Goal: Information Seeking & Learning: Compare options

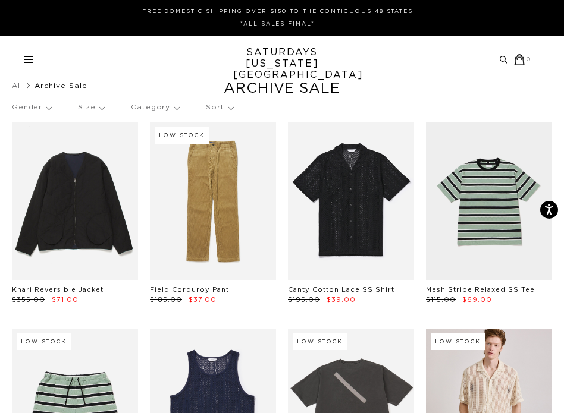
scroll to position [24, 0]
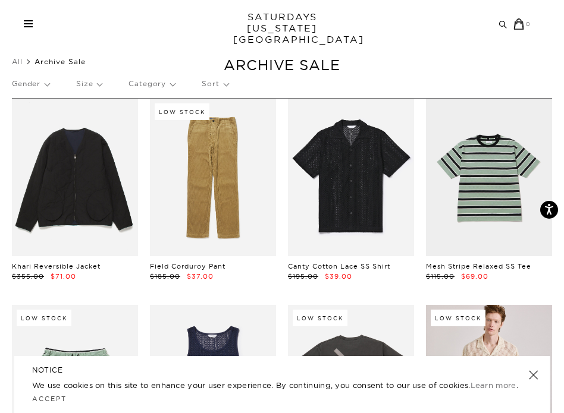
click at [536, 381] on div "NOTICE We use cookies on this site to enhance your user experience. By continui…" at bounding box center [282, 384] width 536 height 57
click at [532, 375] on link at bounding box center [532, 375] width 17 height 17
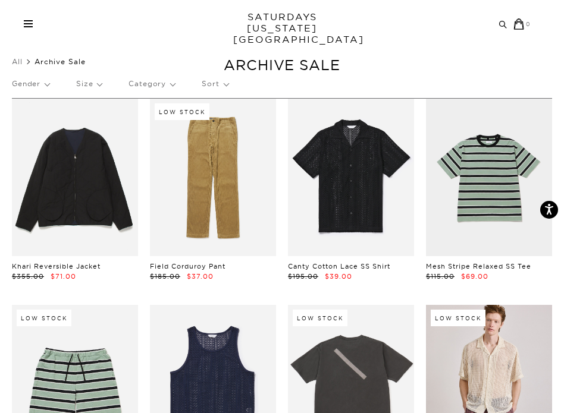
click at [90, 79] on p "Size" at bounding box center [89, 83] width 26 height 27
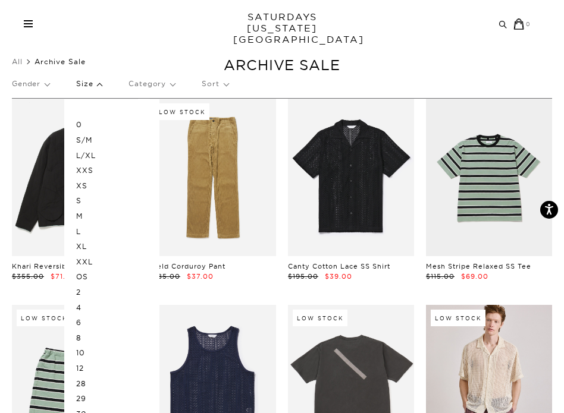
click at [48, 87] on p "Gender" at bounding box center [30, 83] width 37 height 27
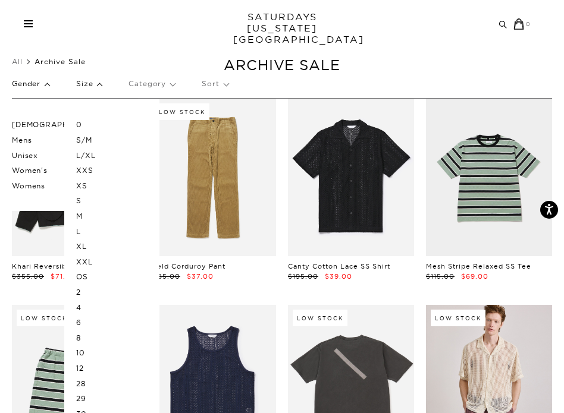
click at [36, 124] on p "[DEMOGRAPHIC_DATA]" at bounding box center [58, 124] width 93 height 15
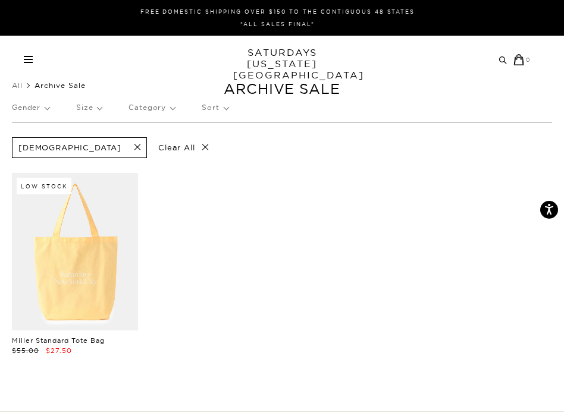
click at [121, 143] on span at bounding box center [133, 147] width 25 height 11
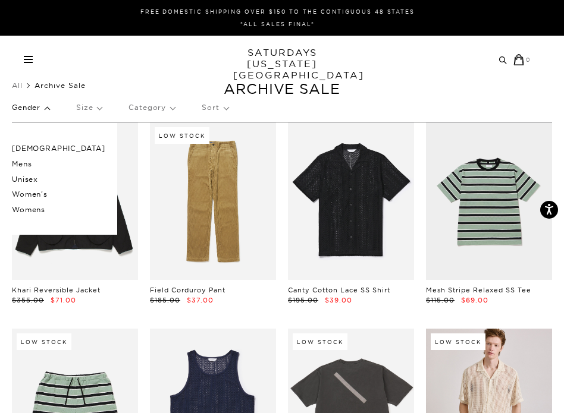
click at [30, 165] on p "Mens" at bounding box center [58, 163] width 93 height 15
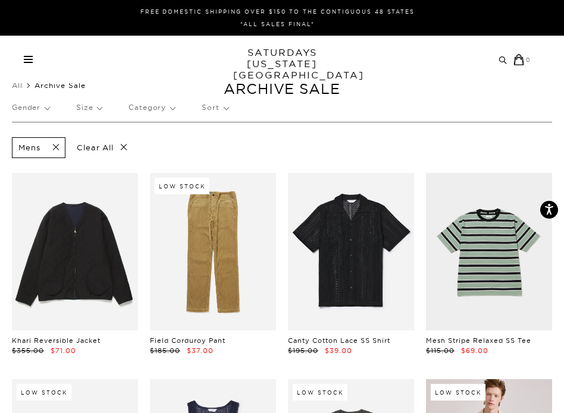
click at [96, 110] on p "Size" at bounding box center [89, 107] width 26 height 27
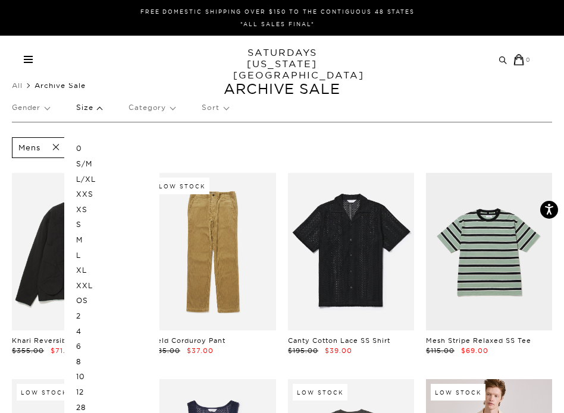
click at [83, 241] on p "M" at bounding box center [111, 239] width 71 height 15
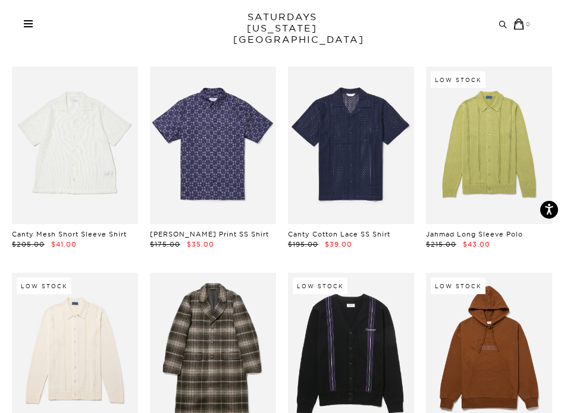
scroll to position [1594, 0]
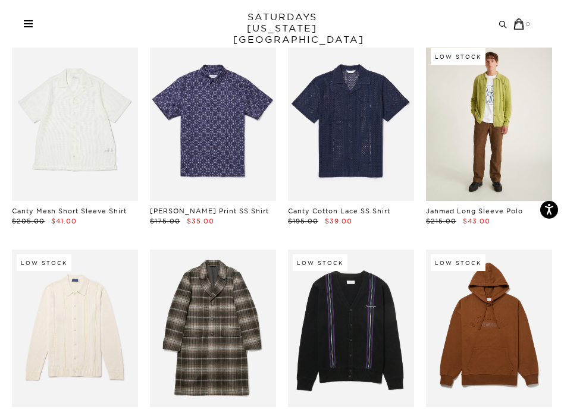
click at [476, 121] on link at bounding box center [489, 122] width 126 height 158
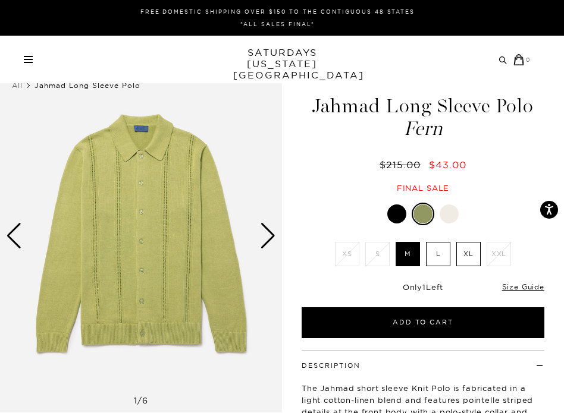
click at [267, 241] on div "Next slide" at bounding box center [268, 236] width 16 height 26
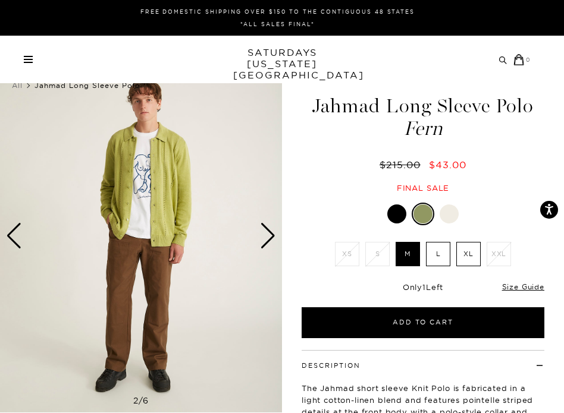
click at [267, 241] on div "Next slide" at bounding box center [268, 236] width 16 height 26
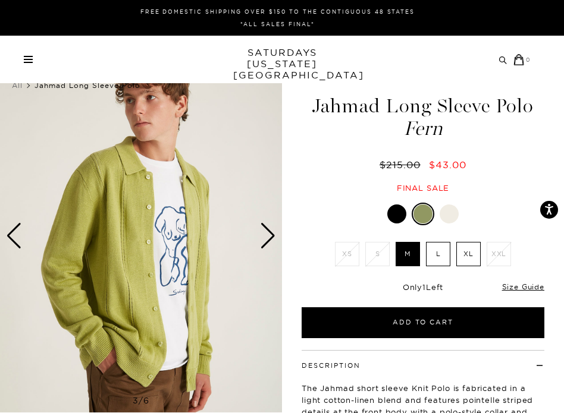
click at [267, 241] on div "Next slide" at bounding box center [268, 236] width 16 height 26
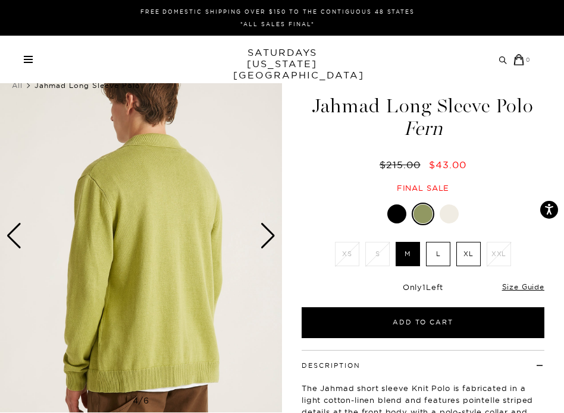
click at [267, 241] on div "Next slide" at bounding box center [268, 236] width 16 height 26
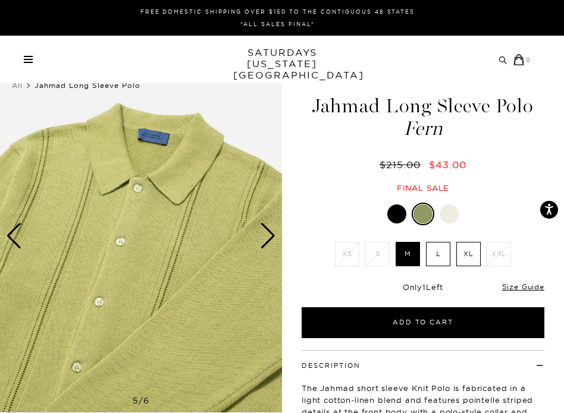
click at [267, 241] on div "Next slide" at bounding box center [268, 236] width 16 height 26
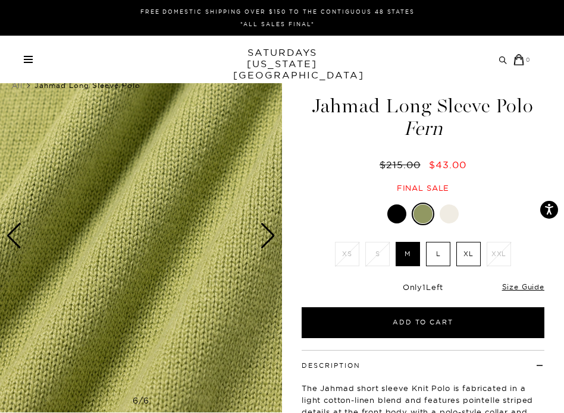
click at [267, 241] on div "Next slide" at bounding box center [268, 236] width 16 height 26
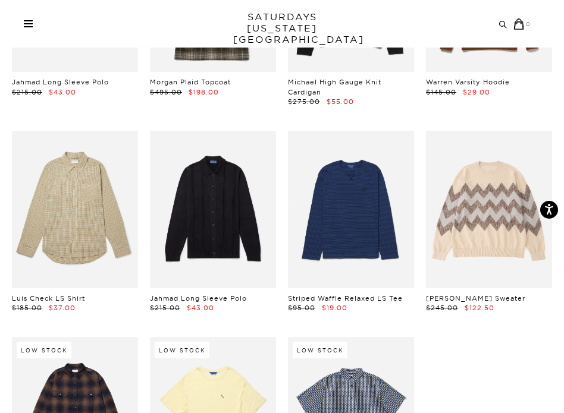
scroll to position [1928, 0]
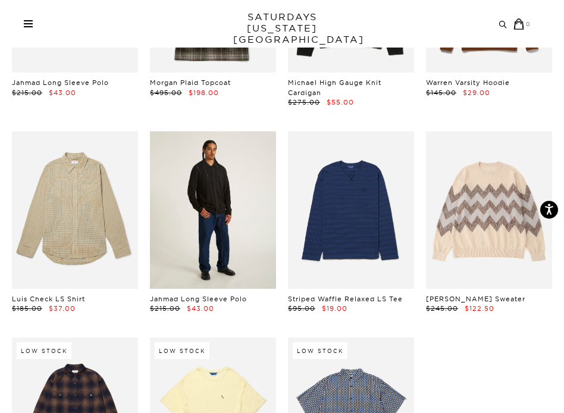
click at [200, 228] on link at bounding box center [213, 210] width 126 height 158
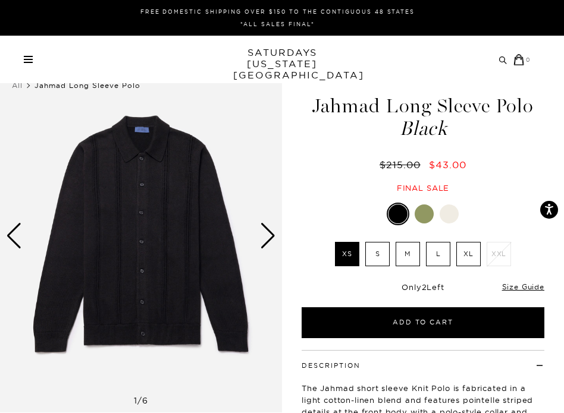
click at [262, 244] on div "Next slide" at bounding box center [268, 236] width 16 height 26
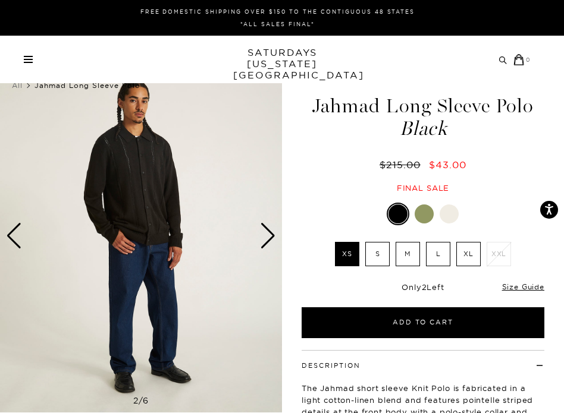
click at [262, 244] on div "Next slide" at bounding box center [268, 236] width 16 height 26
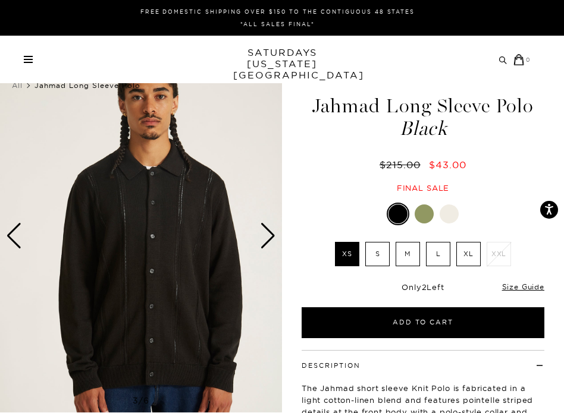
click at [262, 244] on div "Next slide" at bounding box center [268, 236] width 16 height 26
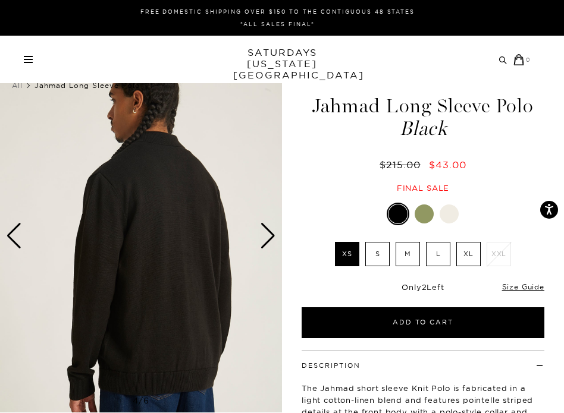
click at [262, 244] on div "Next slide" at bounding box center [268, 236] width 16 height 26
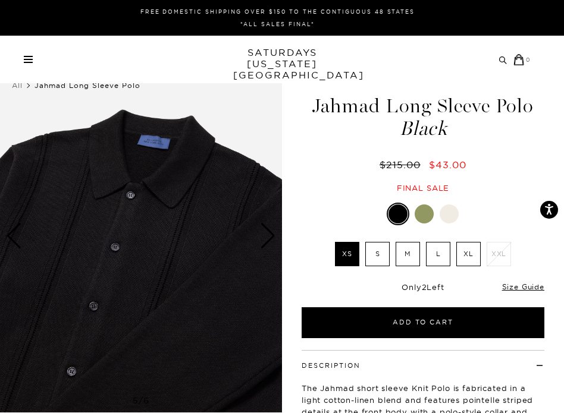
click at [262, 244] on div "Next slide" at bounding box center [268, 236] width 16 height 26
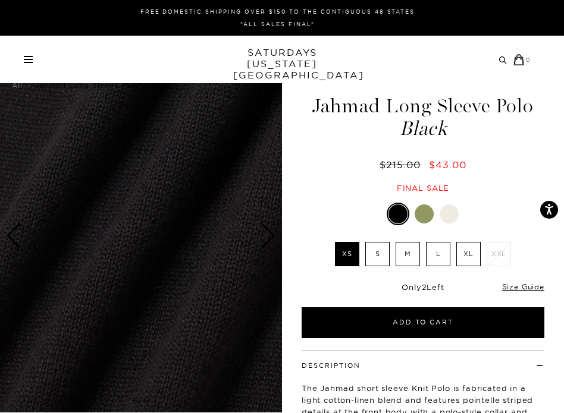
click at [262, 244] on div "Next slide" at bounding box center [268, 236] width 16 height 26
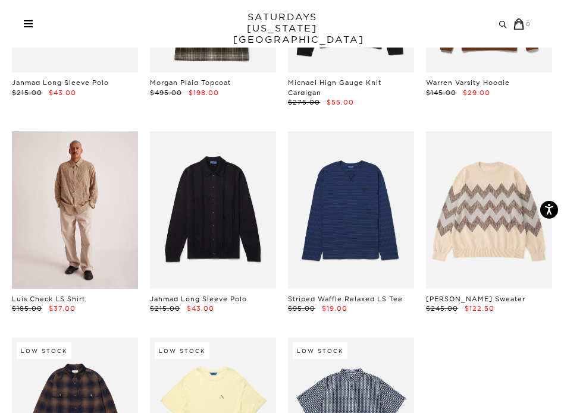
click at [74, 206] on link at bounding box center [75, 210] width 126 height 158
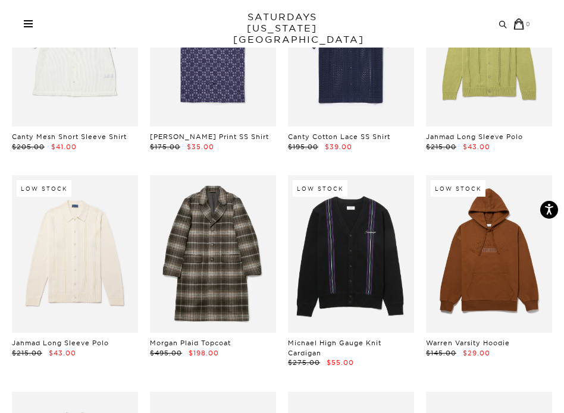
scroll to position [1667, 0]
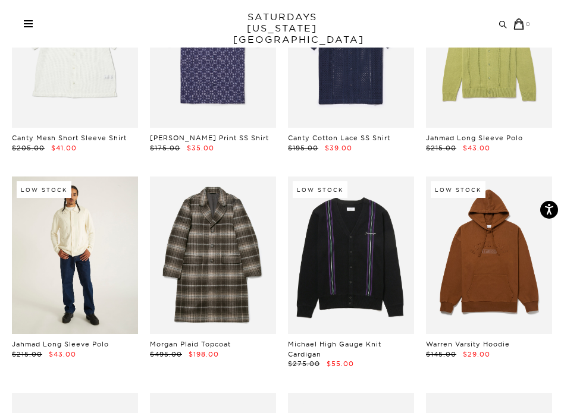
click at [87, 233] on link at bounding box center [75, 256] width 126 height 158
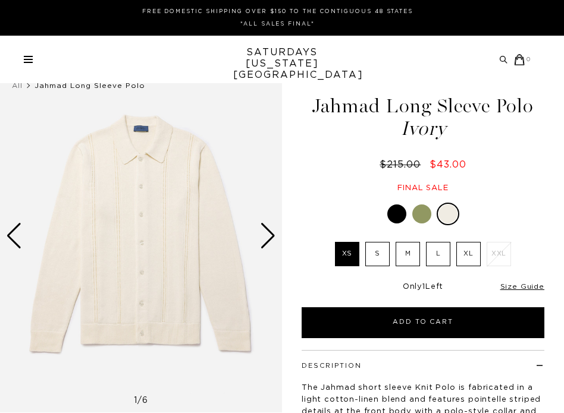
click at [268, 236] on div "Next slide" at bounding box center [268, 236] width 16 height 26
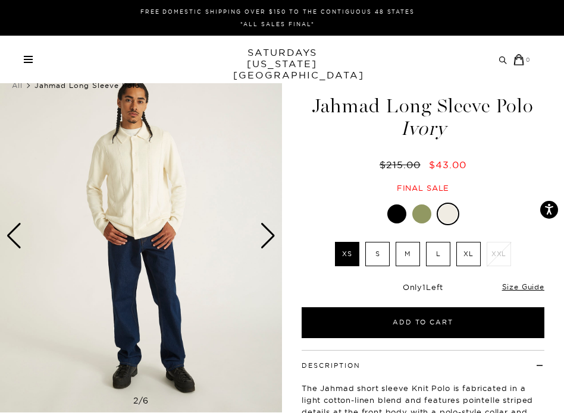
click at [268, 236] on div "Next slide" at bounding box center [268, 236] width 16 height 26
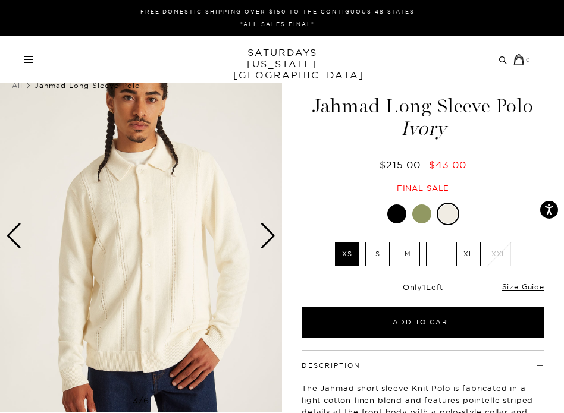
click at [268, 236] on div "Next slide" at bounding box center [268, 236] width 16 height 26
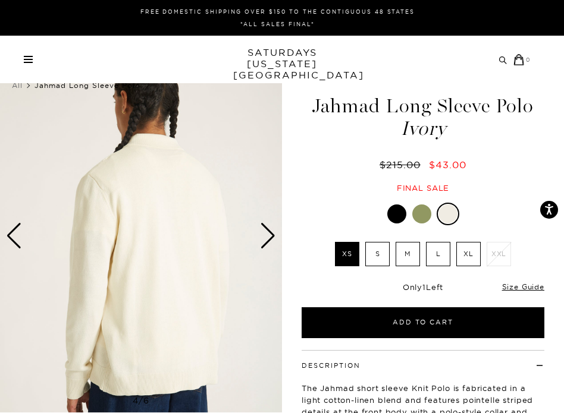
click at [268, 236] on div "Next slide" at bounding box center [268, 236] width 16 height 26
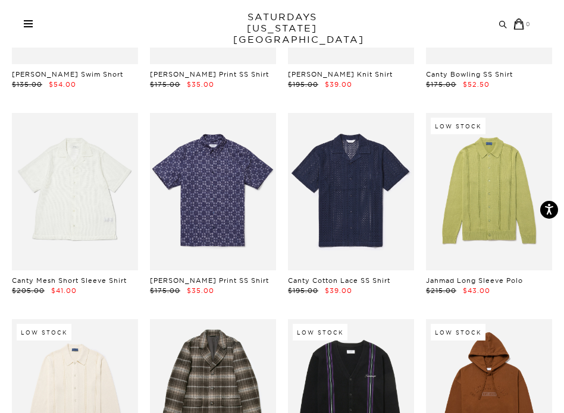
scroll to position [1500, 0]
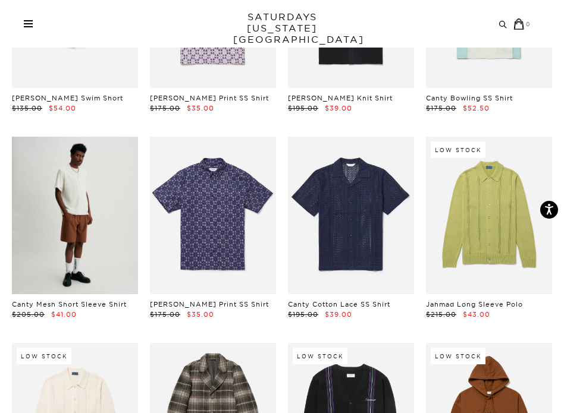
click at [71, 212] on link at bounding box center [75, 216] width 126 height 158
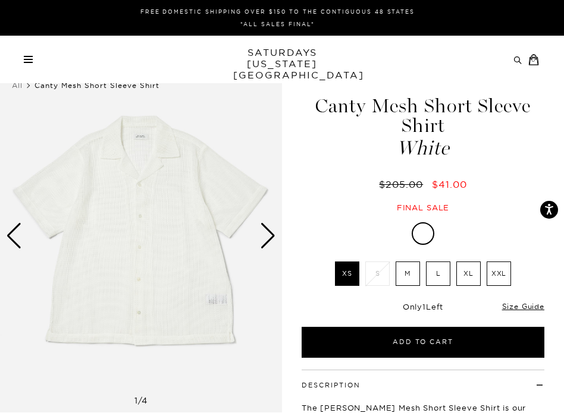
click at [267, 244] on div "Next slide" at bounding box center [268, 236] width 16 height 26
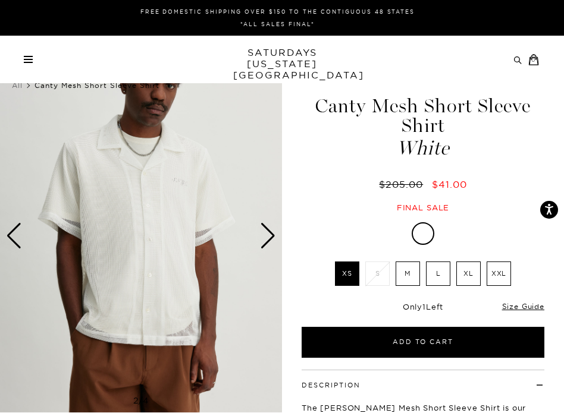
click at [267, 244] on div "Next slide" at bounding box center [268, 236] width 16 height 26
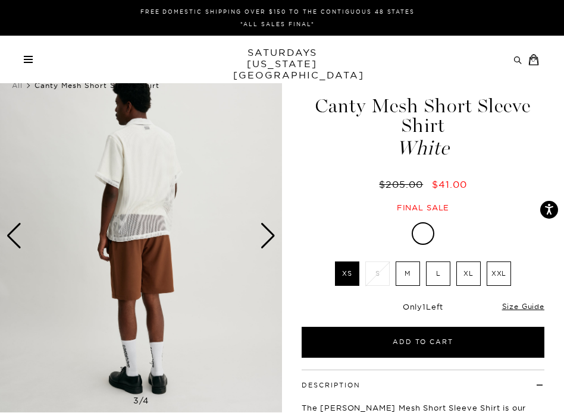
click at [267, 244] on div "Next slide" at bounding box center [268, 236] width 16 height 26
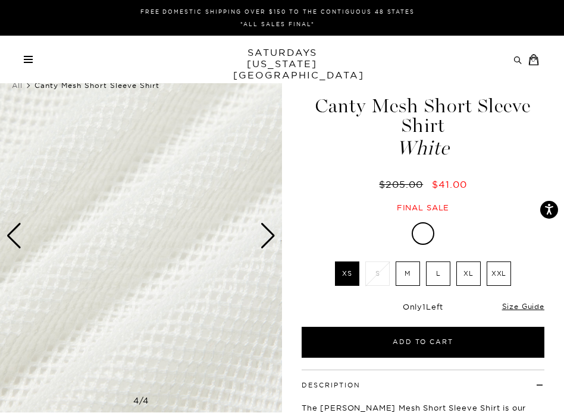
click at [267, 244] on div "Next slide" at bounding box center [268, 236] width 16 height 26
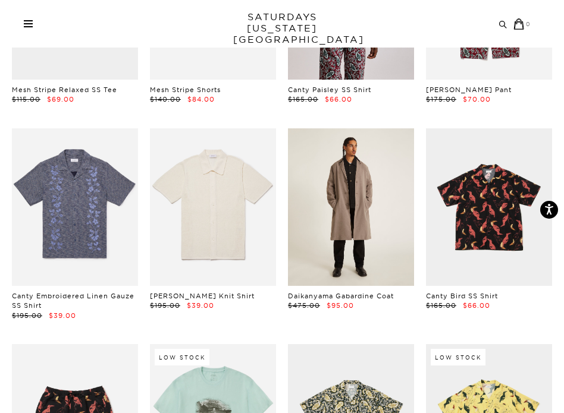
scroll to position [880, 5]
click at [385, 176] on link at bounding box center [351, 207] width 126 height 158
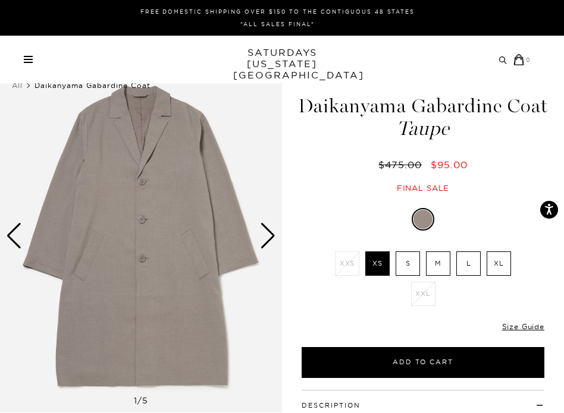
click at [268, 234] on div "Next slide" at bounding box center [268, 236] width 16 height 26
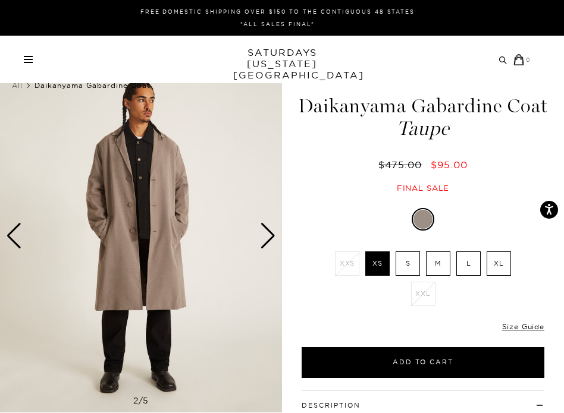
click at [268, 234] on div "Next slide" at bounding box center [268, 236] width 16 height 26
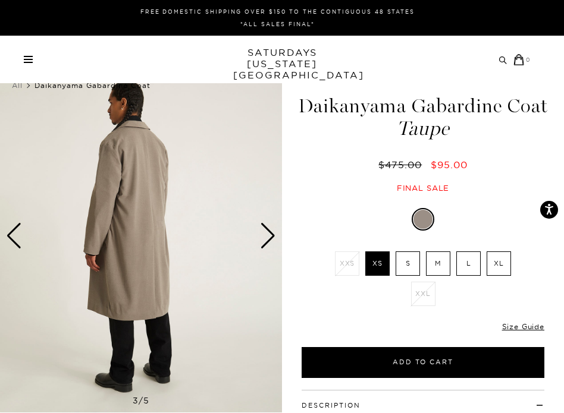
click at [268, 234] on div "Next slide" at bounding box center [268, 236] width 16 height 26
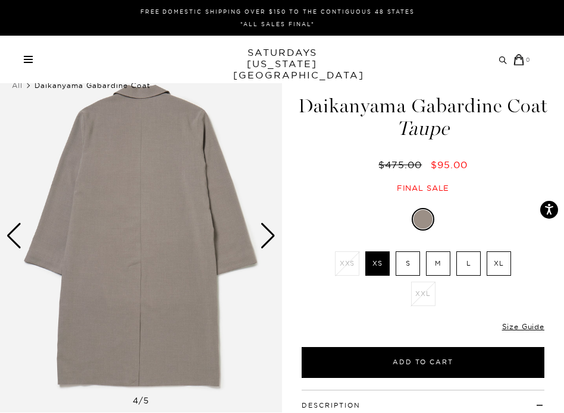
click at [268, 234] on div "Next slide" at bounding box center [268, 236] width 16 height 26
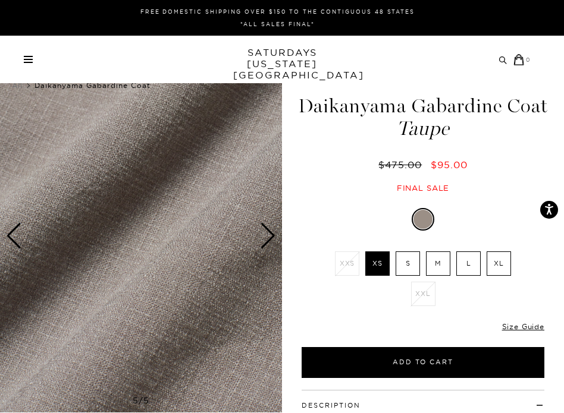
click at [268, 234] on div "Next slide" at bounding box center [268, 236] width 16 height 26
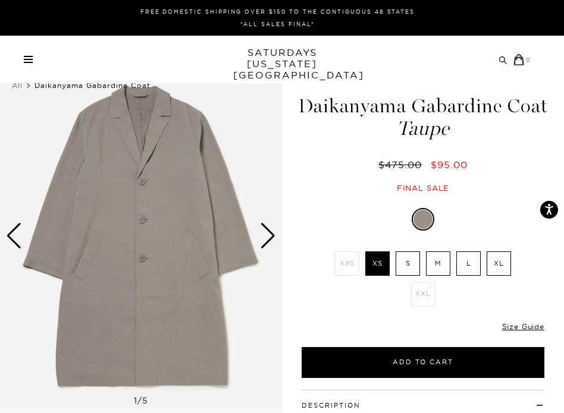
click at [268, 234] on div "Next slide" at bounding box center [268, 236] width 16 height 26
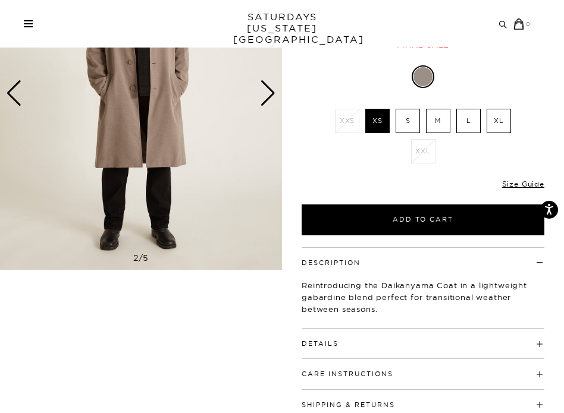
scroll to position [166, 0]
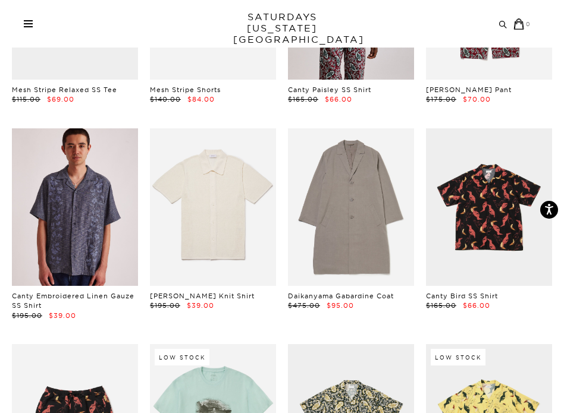
click at [77, 194] on link at bounding box center [75, 207] width 126 height 158
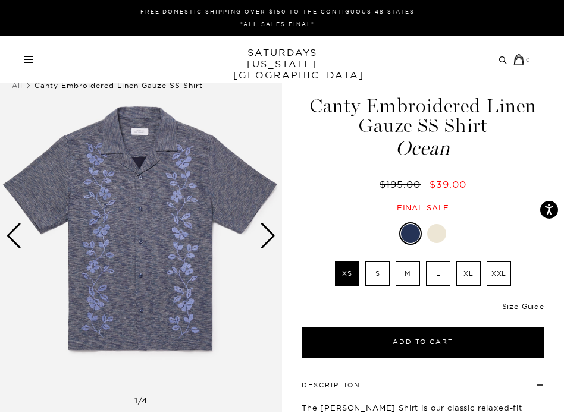
click at [271, 240] on div "Next slide" at bounding box center [268, 236] width 16 height 26
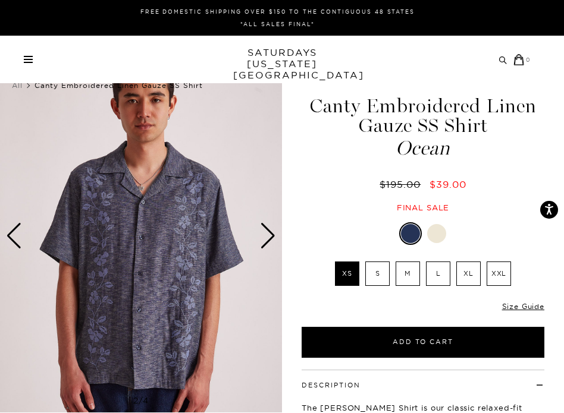
click at [271, 240] on div "Next slide" at bounding box center [268, 236] width 16 height 26
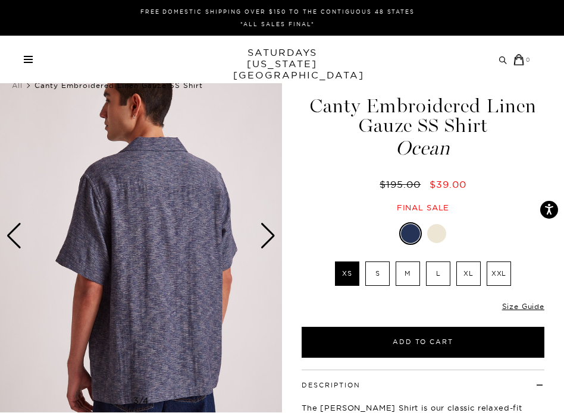
click at [271, 240] on div "Next slide" at bounding box center [268, 236] width 16 height 26
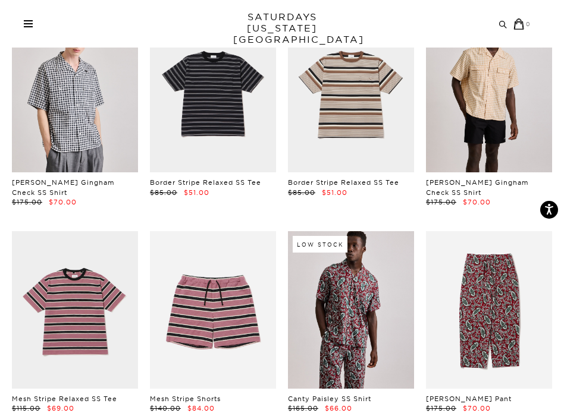
scroll to position [547, 5]
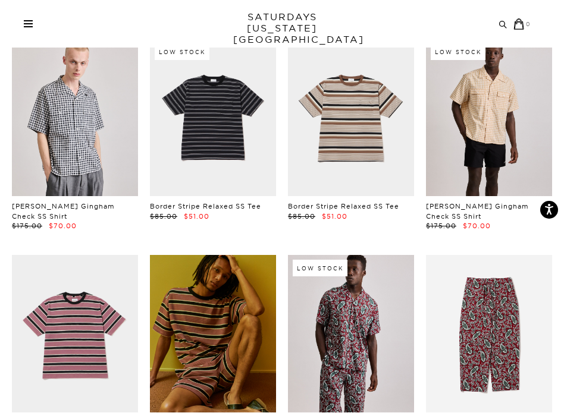
click at [218, 328] on link at bounding box center [213, 334] width 126 height 158
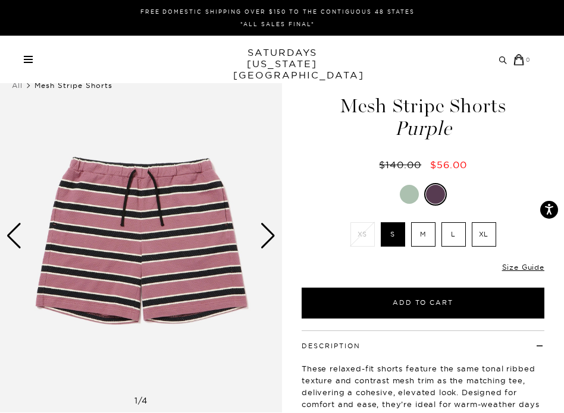
click at [261, 245] on div "Next slide" at bounding box center [268, 236] width 16 height 26
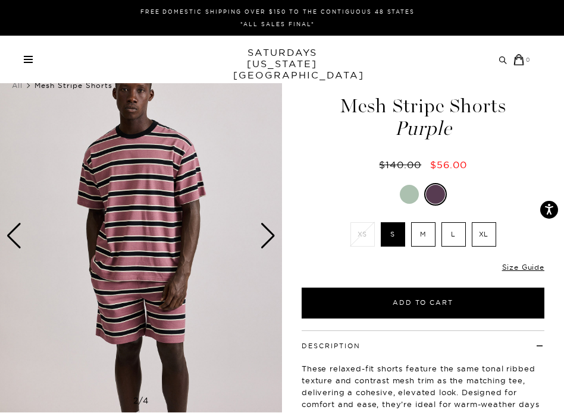
click at [261, 245] on div "Next slide" at bounding box center [268, 236] width 16 height 26
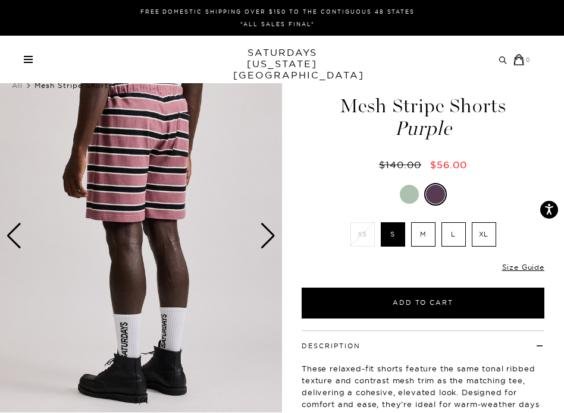
click at [261, 245] on div "Next slide" at bounding box center [268, 236] width 16 height 26
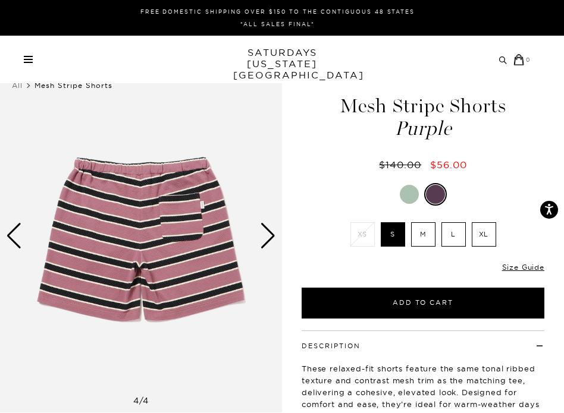
click at [261, 245] on div "Next slide" at bounding box center [268, 236] width 16 height 26
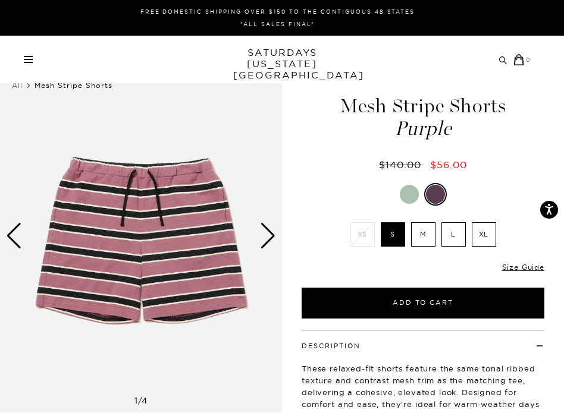
click at [261, 241] on div "Next slide" at bounding box center [268, 236] width 16 height 26
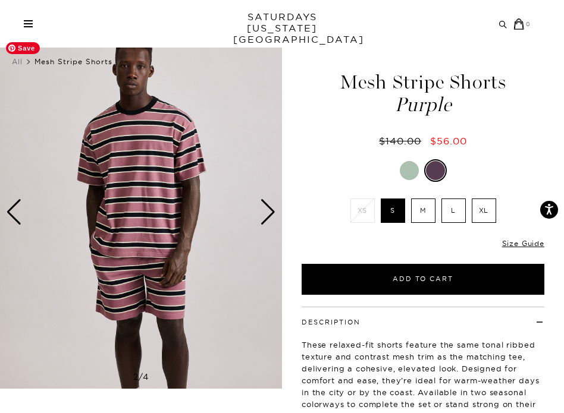
scroll to position [48, 0]
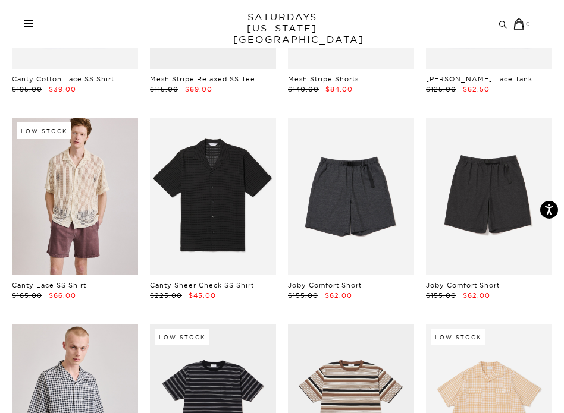
scroll to position [238, 5]
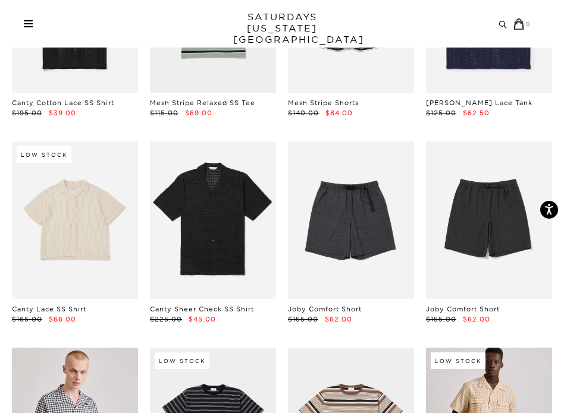
click at [71, 243] on link at bounding box center [75, 221] width 126 height 158
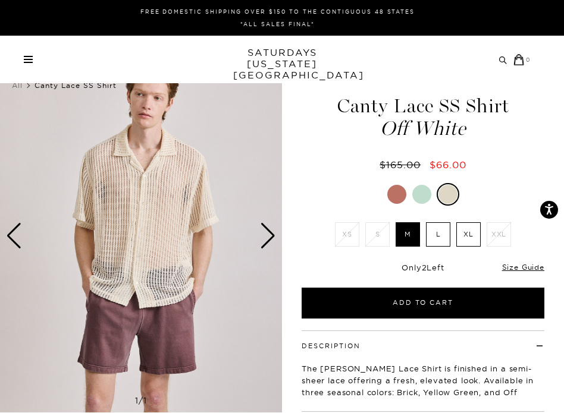
click at [264, 246] on div "Next slide" at bounding box center [268, 236] width 16 height 26
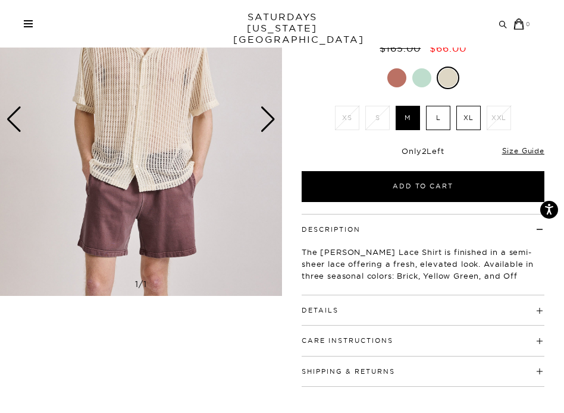
scroll to position [119, 0]
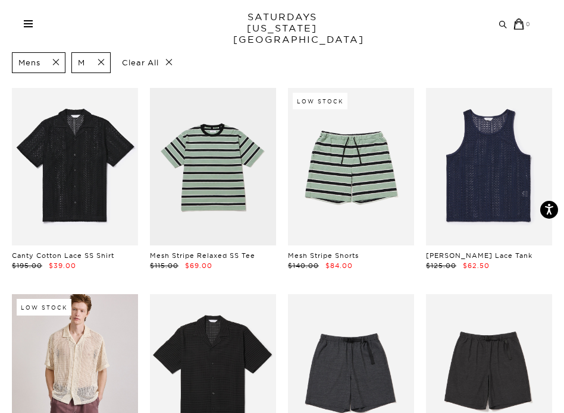
scroll to position [48, 5]
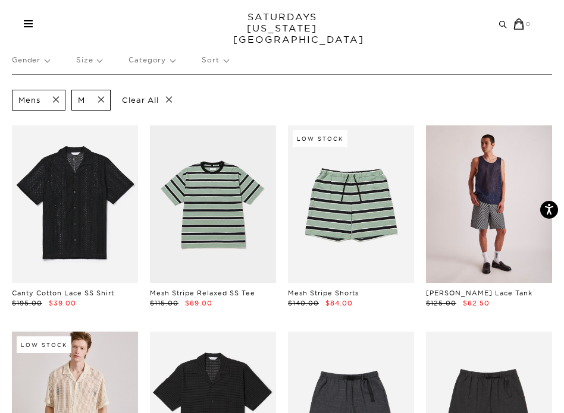
click at [497, 222] on link at bounding box center [489, 204] width 126 height 158
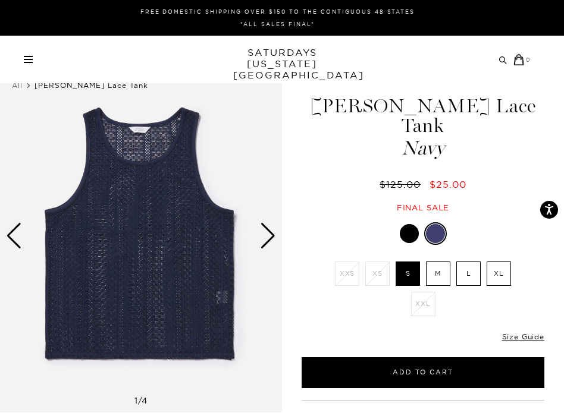
click at [262, 244] on div "Next slide" at bounding box center [268, 236] width 16 height 26
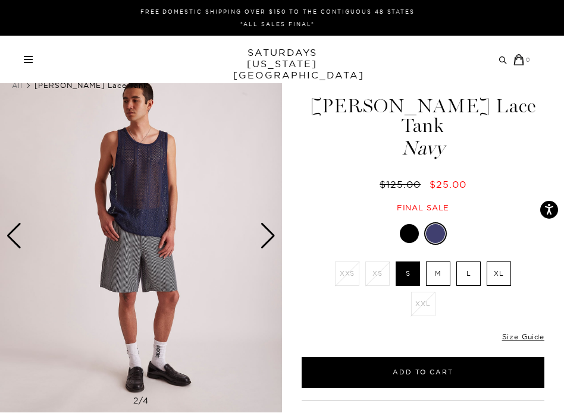
click at [262, 244] on div "Next slide" at bounding box center [268, 236] width 16 height 26
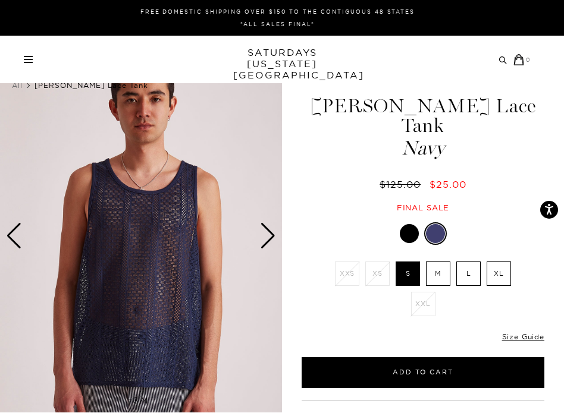
click at [262, 244] on div "Next slide" at bounding box center [268, 236] width 16 height 26
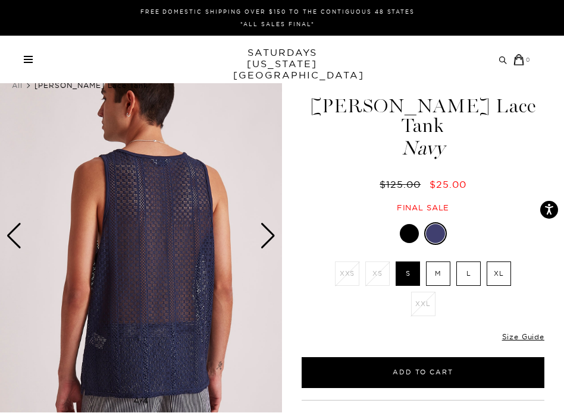
click at [262, 244] on div "Next slide" at bounding box center [268, 236] width 16 height 26
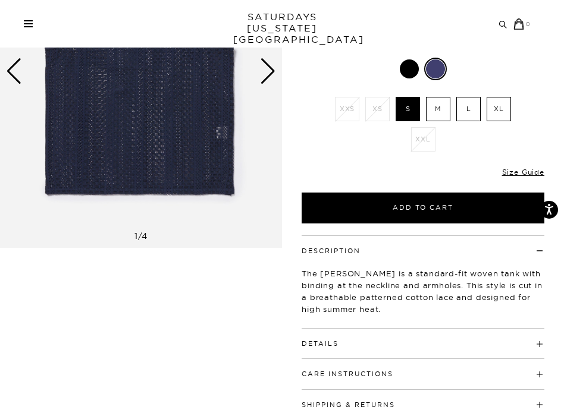
scroll to position [166, 0]
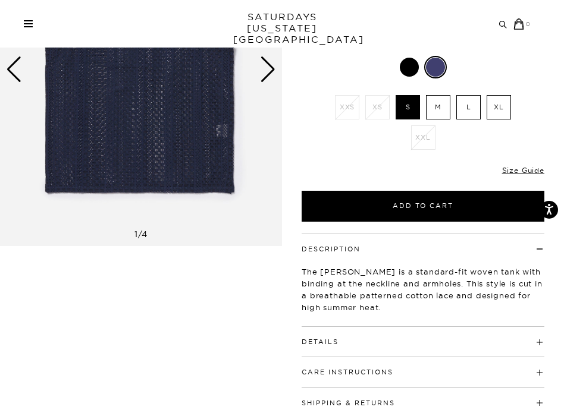
click at [314, 327] on h4 "Details" at bounding box center [422, 337] width 243 height 20
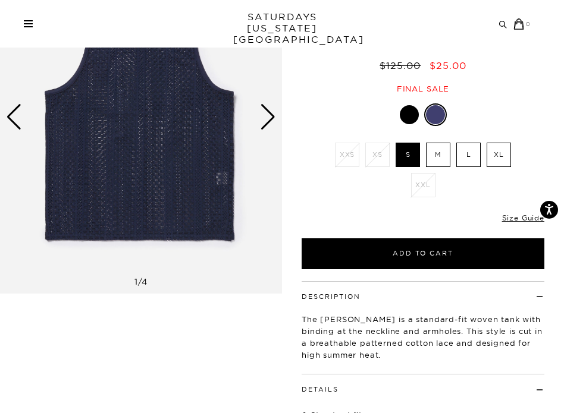
scroll to position [95, 0]
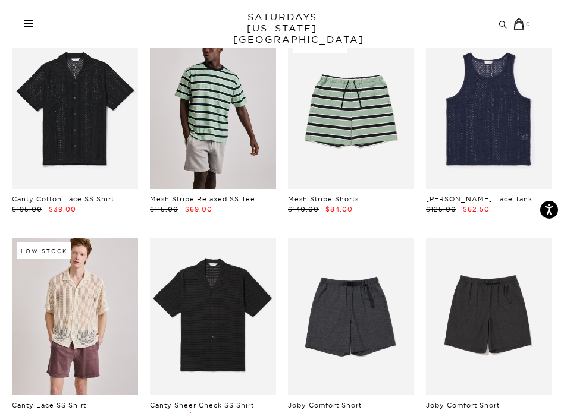
scroll to position [143, 0]
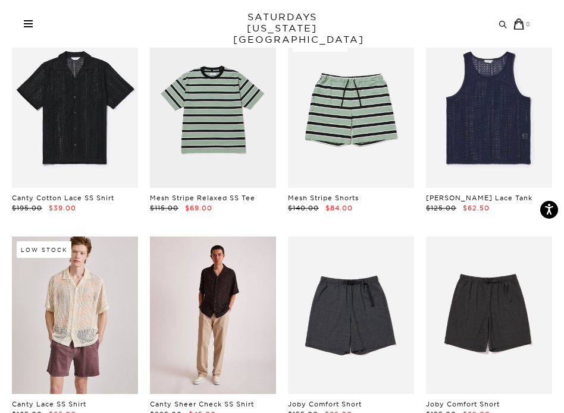
click at [213, 336] on link at bounding box center [213, 316] width 126 height 158
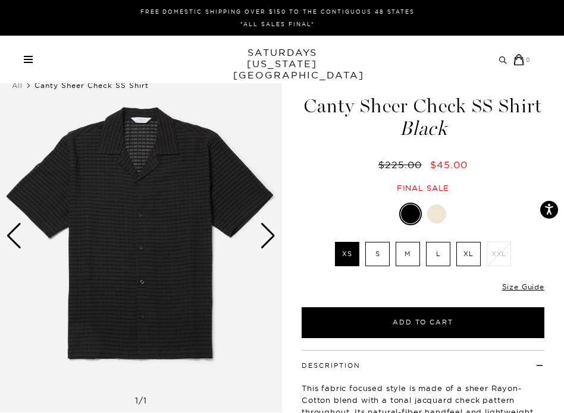
click at [263, 240] on div "Next slide" at bounding box center [268, 236] width 16 height 26
click at [269, 244] on div "Next slide" at bounding box center [268, 236] width 16 height 26
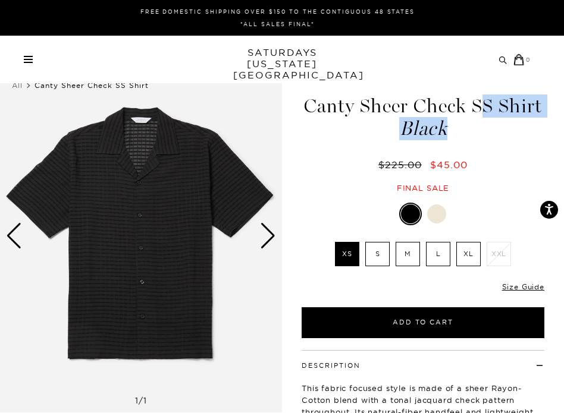
drag, startPoint x: 305, startPoint y: 101, endPoint x: 460, endPoint y: 122, distance: 156.6
click at [461, 122] on h1 "Canty Sheer Check SS Shirt Black" at bounding box center [423, 117] width 262 height 42
copy h1 "Canty Sheer Check SS Shirt Black"
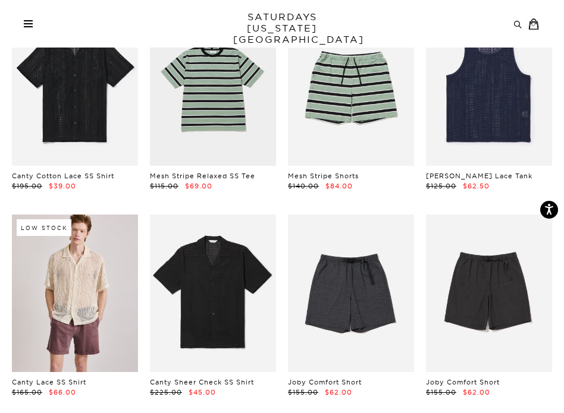
scroll to position [166, 0]
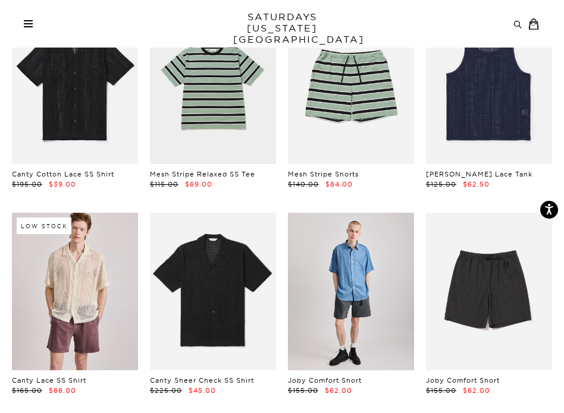
click at [326, 280] on link at bounding box center [351, 292] width 126 height 158
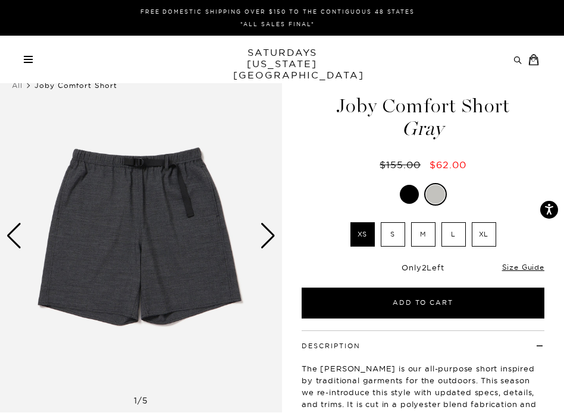
click at [263, 247] on div "Next slide" at bounding box center [268, 236] width 16 height 26
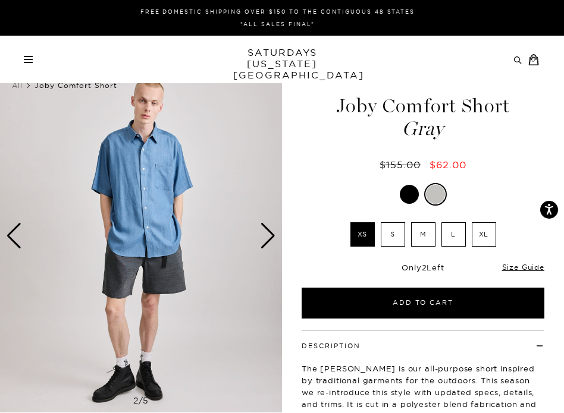
click at [263, 247] on div "Next slide" at bounding box center [268, 236] width 16 height 26
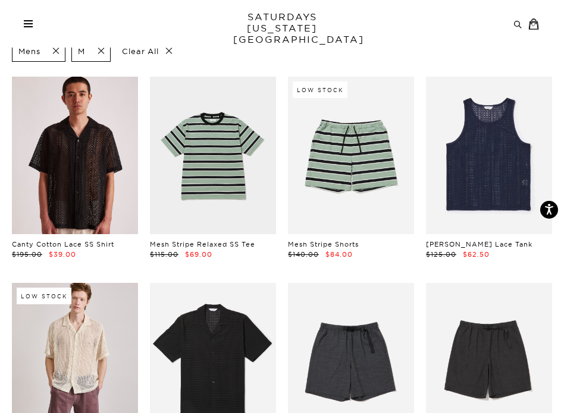
scroll to position [95, 0]
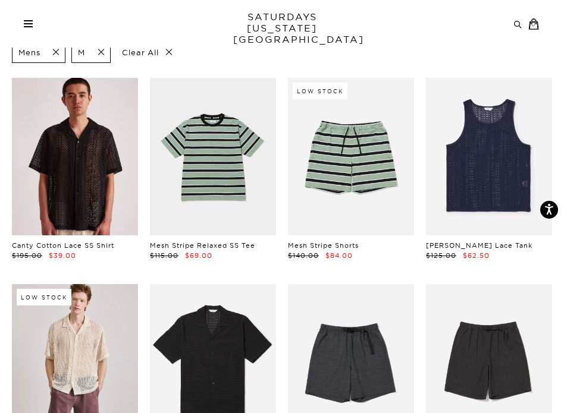
click at [80, 184] on link at bounding box center [75, 157] width 126 height 158
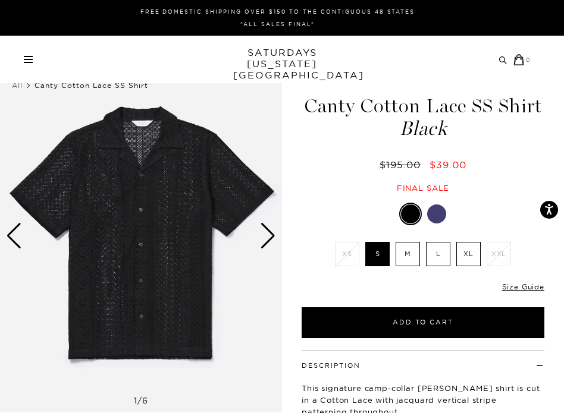
click at [432, 206] on div at bounding box center [436, 214] width 19 height 19
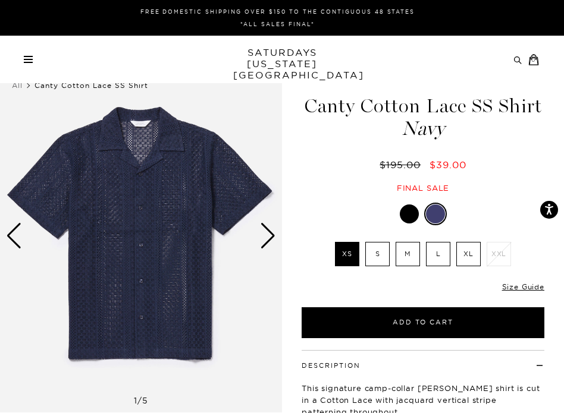
click at [266, 243] on div "Next slide" at bounding box center [268, 236] width 16 height 26
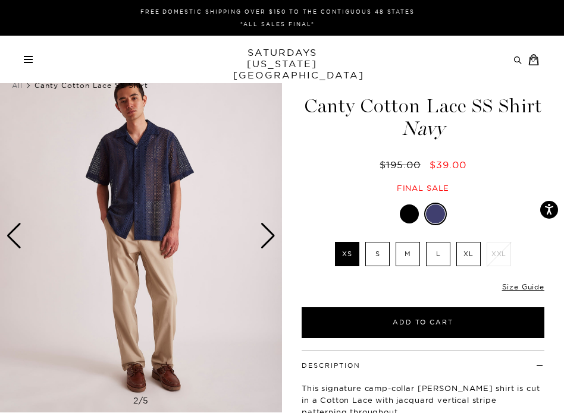
click at [266, 243] on div "Next slide" at bounding box center [268, 236] width 16 height 26
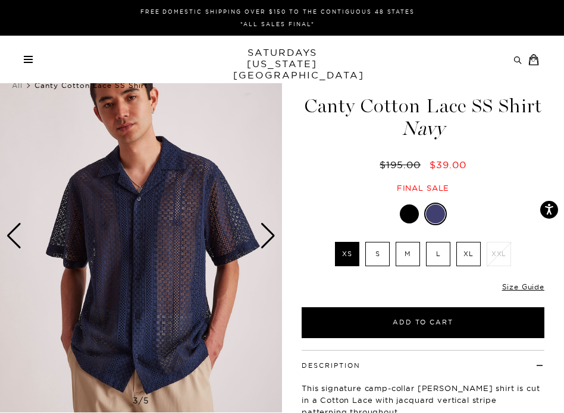
click at [266, 243] on div "Next slide" at bounding box center [268, 236] width 16 height 26
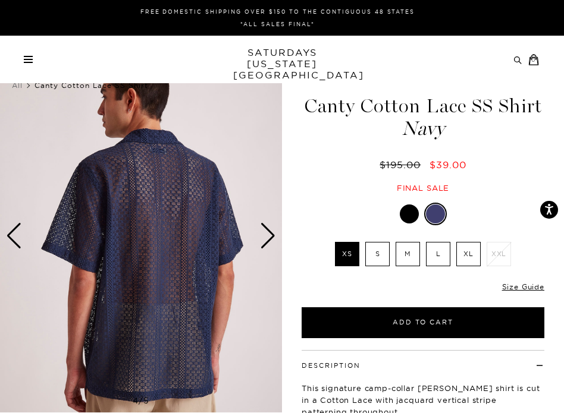
click at [266, 243] on div "Next slide" at bounding box center [268, 236] width 16 height 26
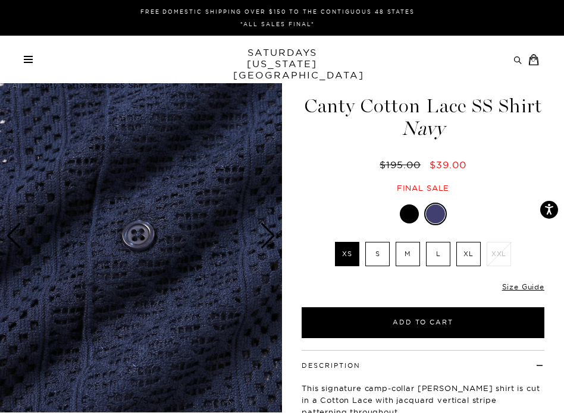
click at [266, 243] on div "Next slide" at bounding box center [268, 236] width 16 height 26
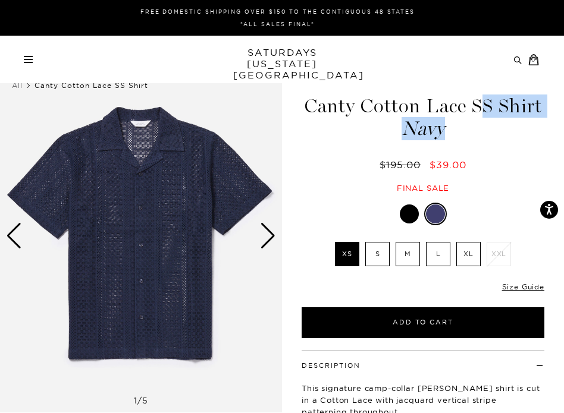
drag, startPoint x: 306, startPoint y: 102, endPoint x: 461, endPoint y: 127, distance: 156.6
click at [461, 127] on h1 "Canty Cotton Lace SS Shirt Navy" at bounding box center [423, 117] width 262 height 42
copy h1 "Canty Cotton Lace SS Shirt Navy"
click at [407, 217] on div at bounding box center [409, 214] width 19 height 19
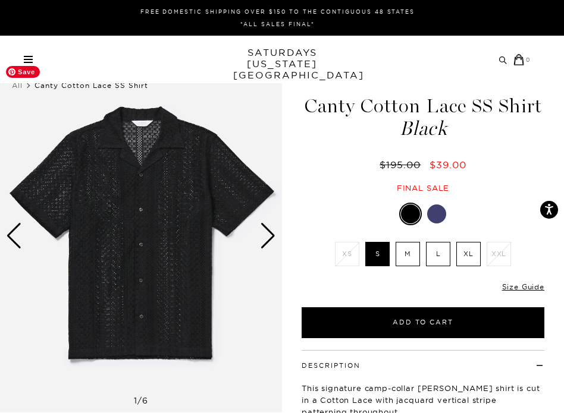
click at [185, 251] on img at bounding box center [141, 236] width 282 height 353
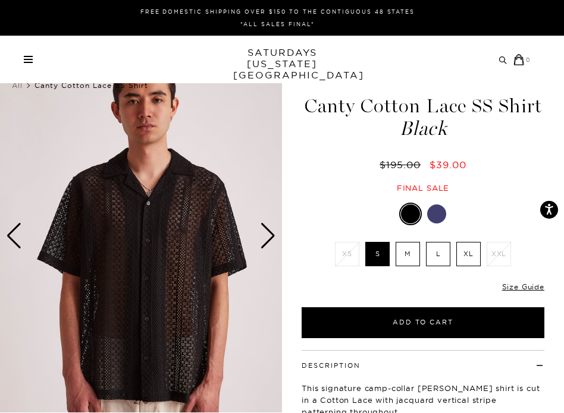
click at [269, 240] on div "Next slide" at bounding box center [268, 236] width 16 height 26
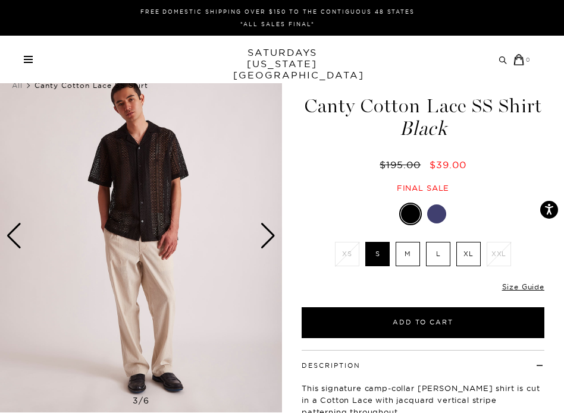
click at [269, 240] on div "Next slide" at bounding box center [268, 236] width 16 height 26
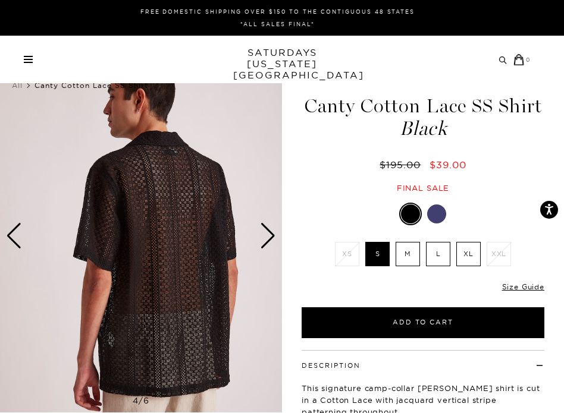
click at [269, 240] on div "Next slide" at bounding box center [268, 236] width 16 height 26
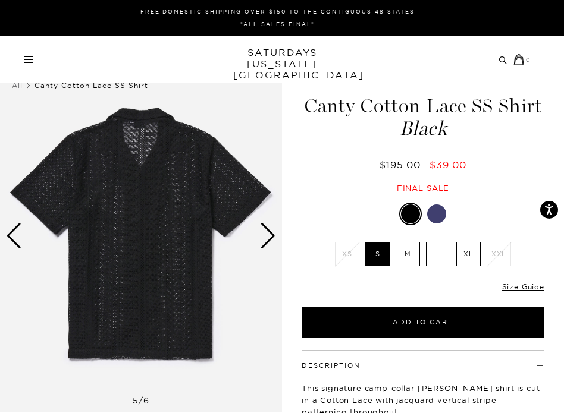
click at [315, 290] on div "Only 0 Left" at bounding box center [422, 287] width 243 height 10
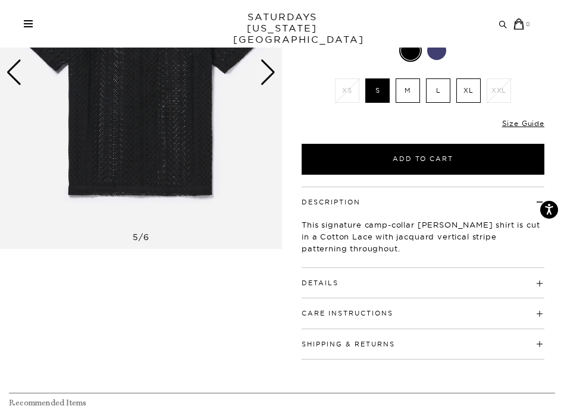
scroll to position [166, 0]
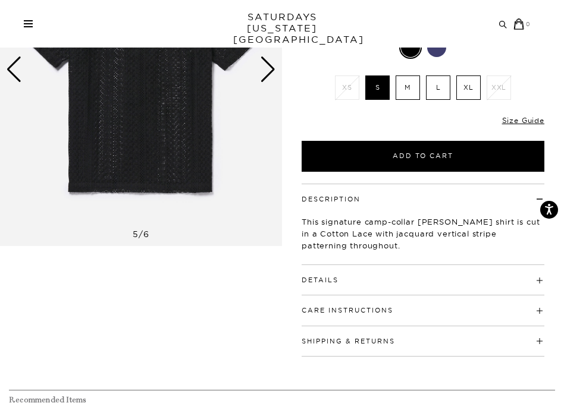
click at [318, 307] on button "Care Instructions" at bounding box center [347, 310] width 92 height 7
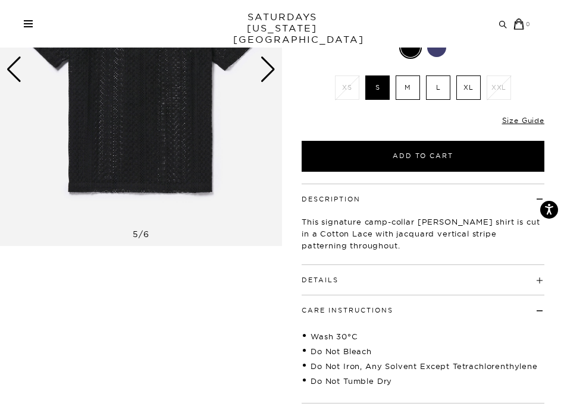
click at [318, 307] on button "Care Instructions" at bounding box center [347, 310] width 92 height 7
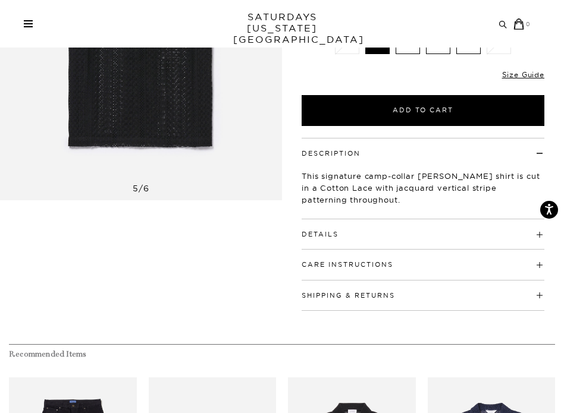
scroll to position [214, 0]
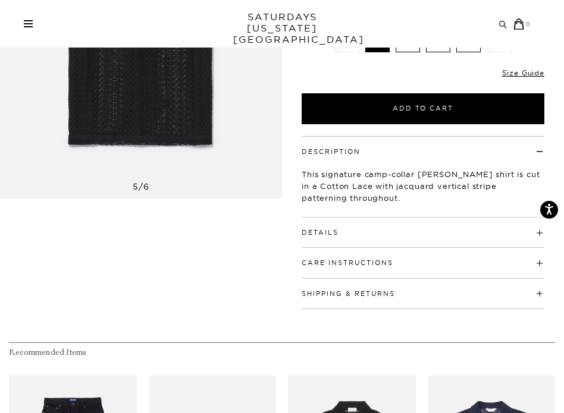
click at [319, 291] on button "Shipping & Returns" at bounding box center [347, 294] width 93 height 7
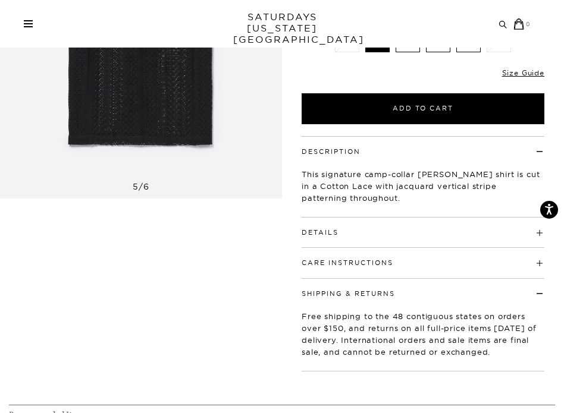
click at [319, 291] on button "Shipping & Returns" at bounding box center [347, 294] width 93 height 7
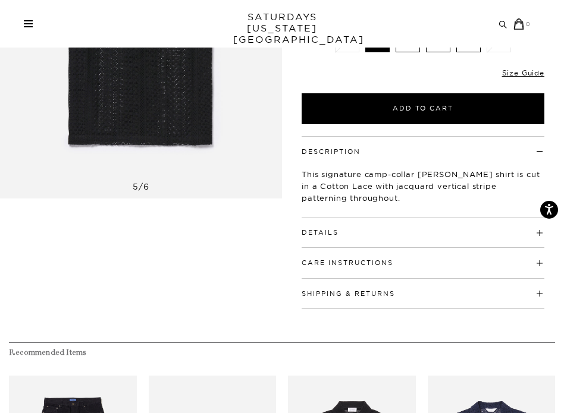
scroll to position [218, 0]
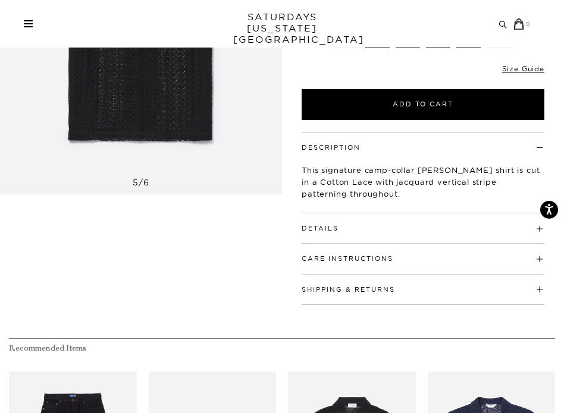
click at [316, 231] on button "Details" at bounding box center [319, 228] width 37 height 7
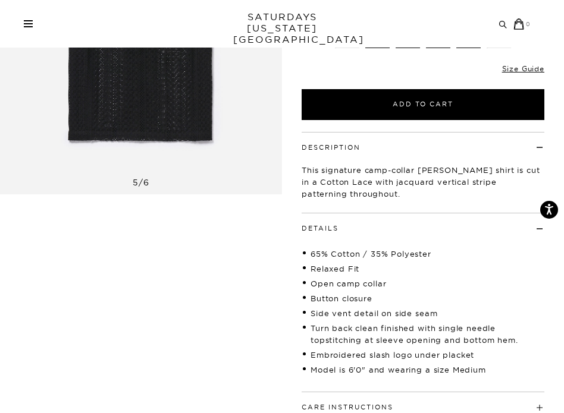
click at [316, 231] on button "Details" at bounding box center [319, 228] width 37 height 7
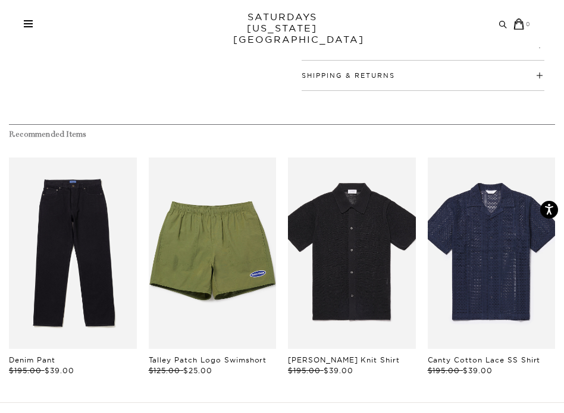
scroll to position [408, 0]
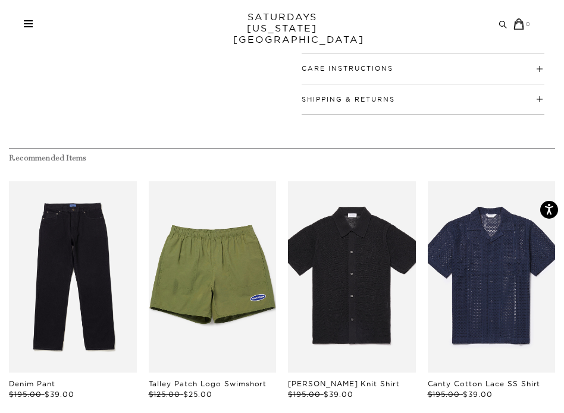
click at [272, 17] on link "SATURDAYS NEW YORK CITY" at bounding box center [282, 28] width 98 height 34
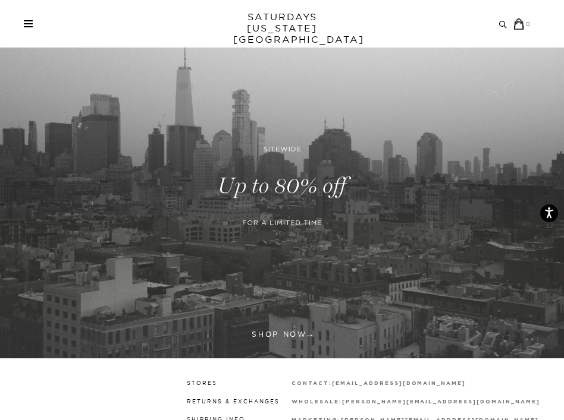
scroll to position [119, 0]
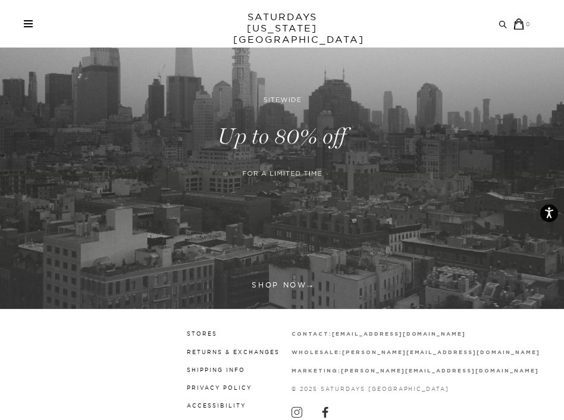
click at [267, 280] on link at bounding box center [282, 136] width 564 height 345
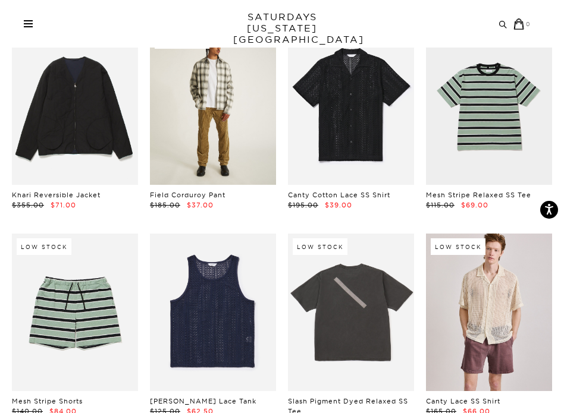
scroll to position [119, 0]
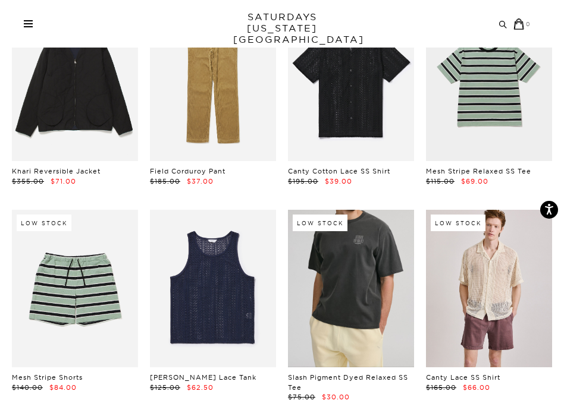
click at [312, 284] on link at bounding box center [351, 289] width 126 height 158
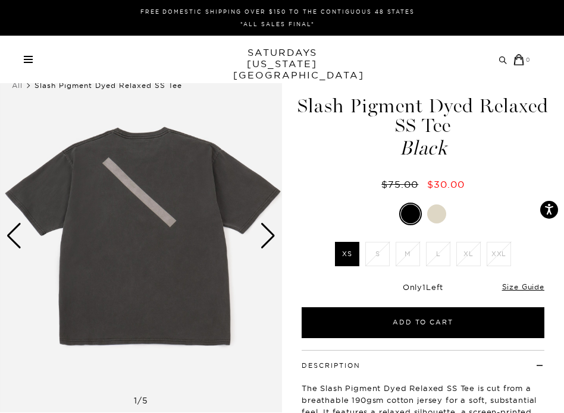
click at [265, 238] on div "Next slide" at bounding box center [268, 236] width 16 height 26
click at [269, 243] on div "Next slide" at bounding box center [268, 236] width 16 height 26
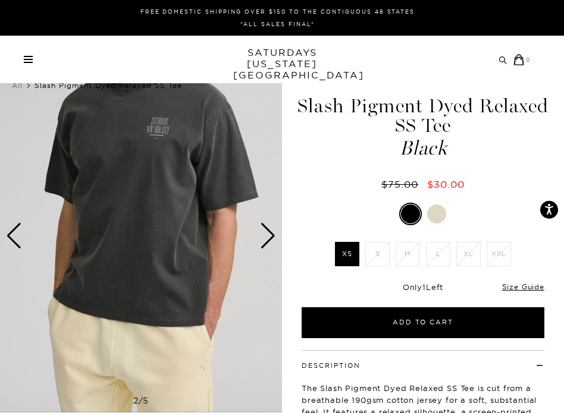
click at [269, 243] on div "Next slide" at bounding box center [268, 236] width 16 height 26
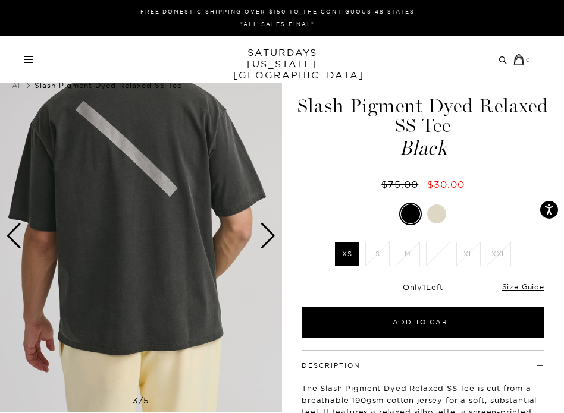
click at [269, 243] on div "Next slide" at bounding box center [268, 236] width 16 height 26
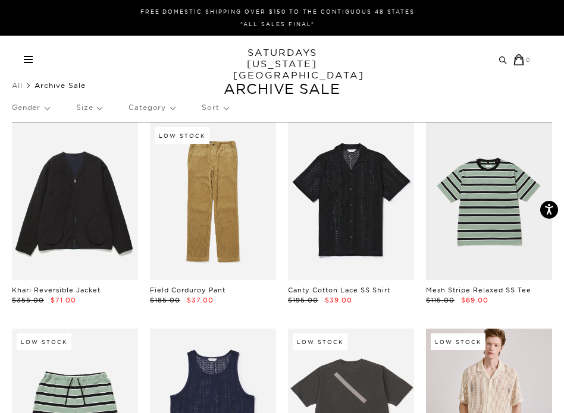
click at [100, 111] on p "Size" at bounding box center [89, 107] width 26 height 27
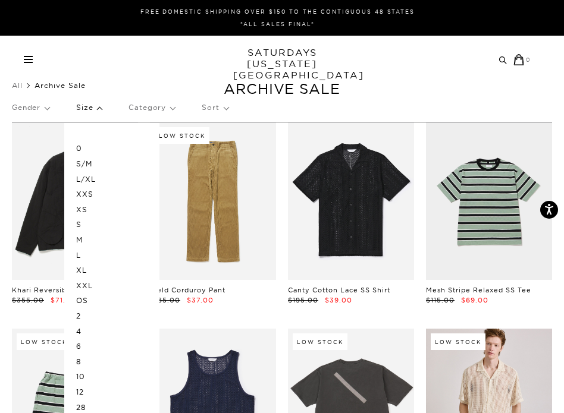
click at [86, 239] on p "M" at bounding box center [111, 239] width 71 height 15
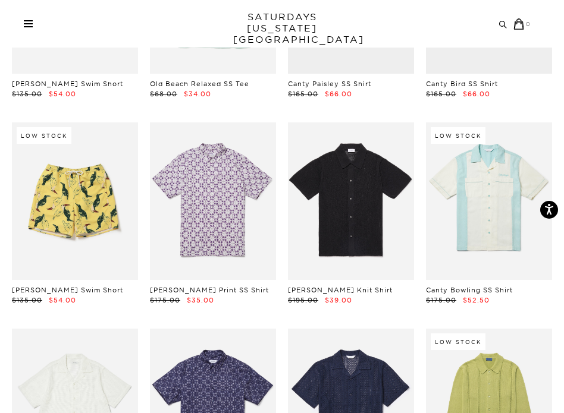
scroll to position [1332, 0]
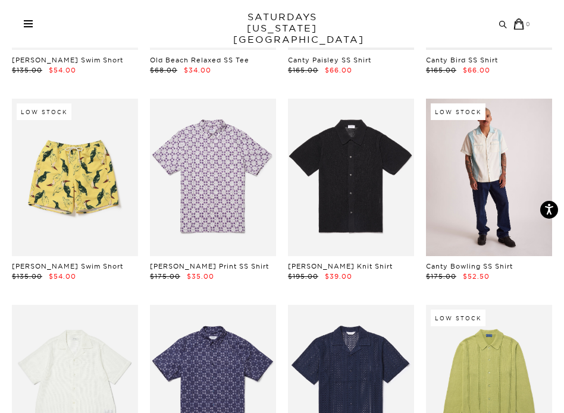
click at [454, 221] on link at bounding box center [489, 178] width 126 height 158
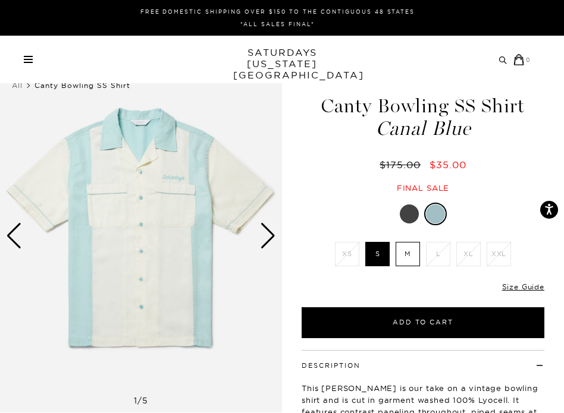
click at [262, 243] on div "Next slide" at bounding box center [268, 236] width 16 height 26
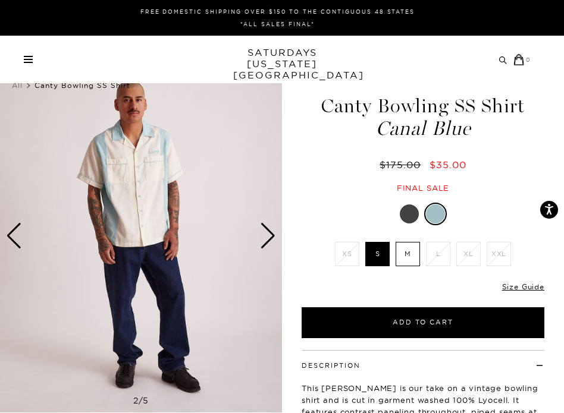
click at [262, 243] on div "Next slide" at bounding box center [268, 236] width 16 height 26
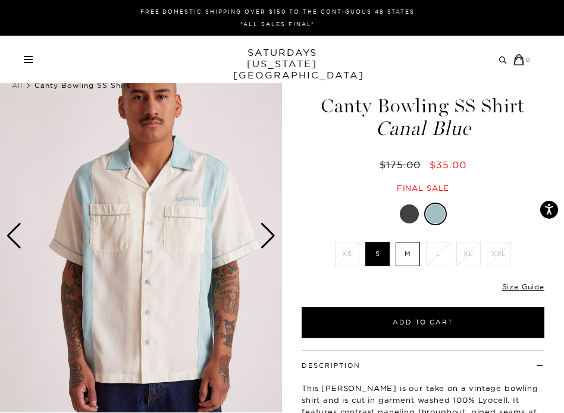
click at [262, 243] on div "Next slide" at bounding box center [268, 236] width 16 height 26
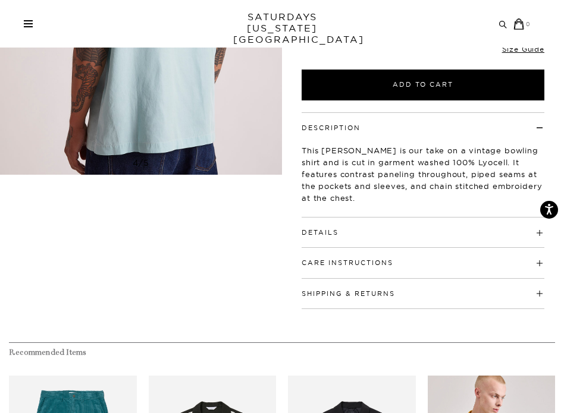
scroll to position [262, 0]
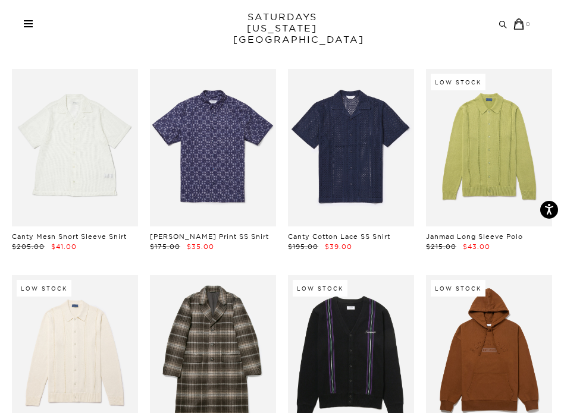
scroll to position [1570, 0]
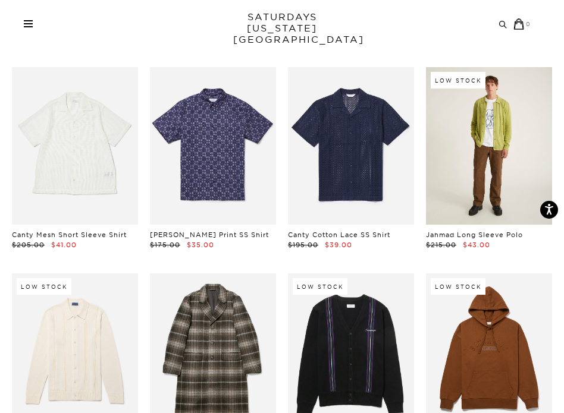
click at [476, 130] on link at bounding box center [489, 146] width 126 height 158
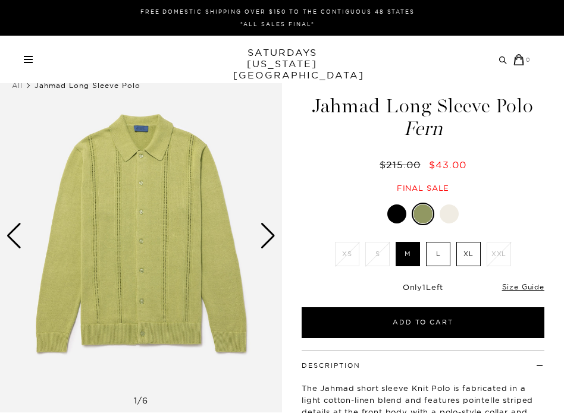
click at [271, 238] on div "Next slide" at bounding box center [268, 236] width 16 height 26
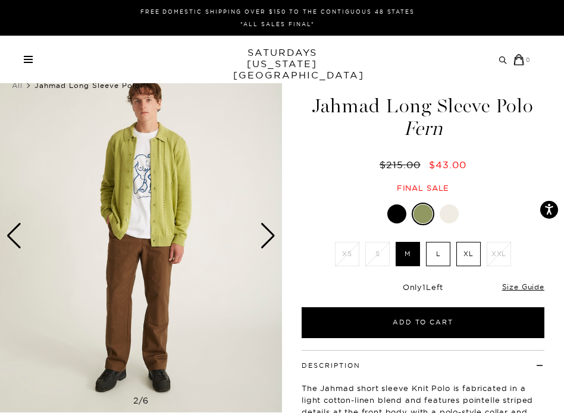
click at [395, 214] on div at bounding box center [396, 214] width 19 height 19
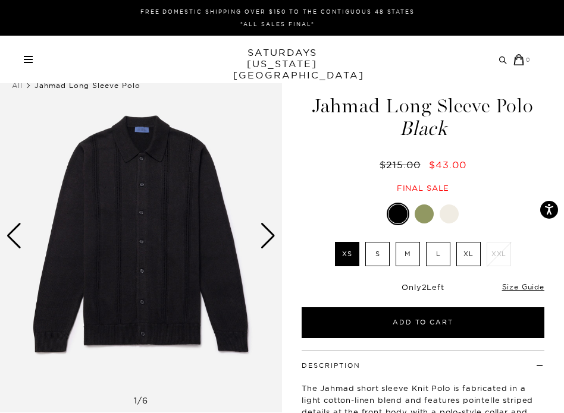
click at [262, 238] on div "Next slide" at bounding box center [268, 236] width 16 height 26
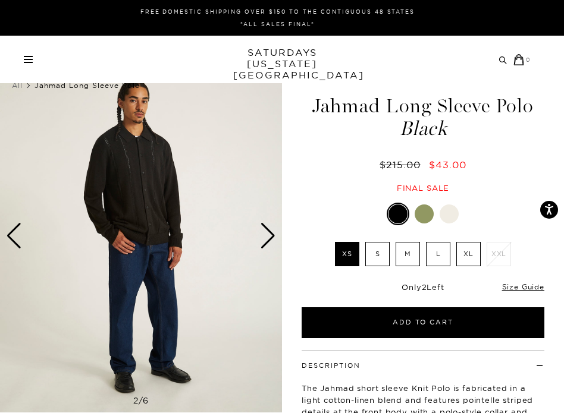
click at [262, 238] on div "Next slide" at bounding box center [268, 236] width 16 height 26
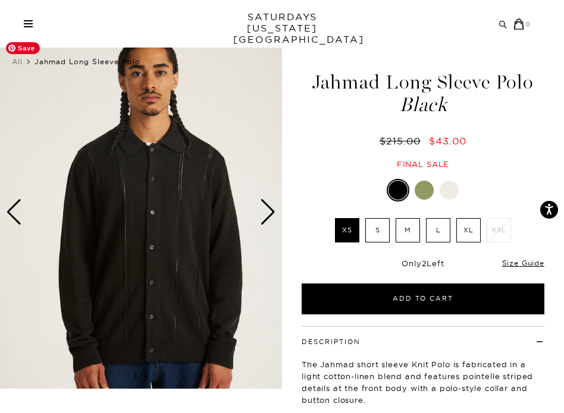
scroll to position [48, 0]
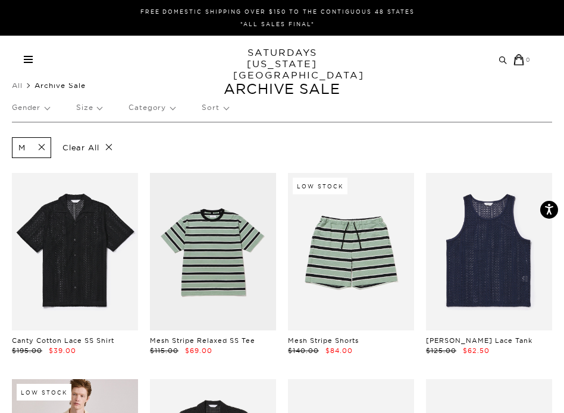
click at [37, 109] on p "Gender" at bounding box center [30, 107] width 37 height 27
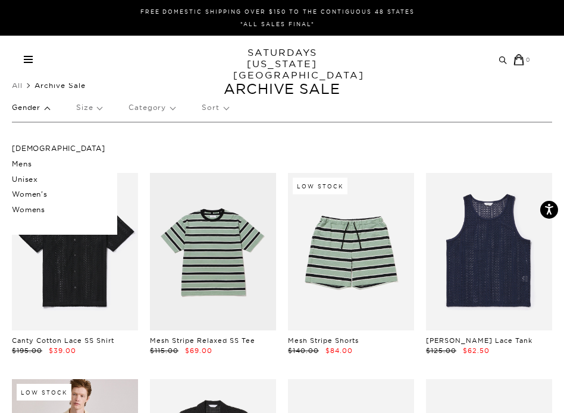
click at [25, 178] on p "Unisex" at bounding box center [58, 179] width 93 height 15
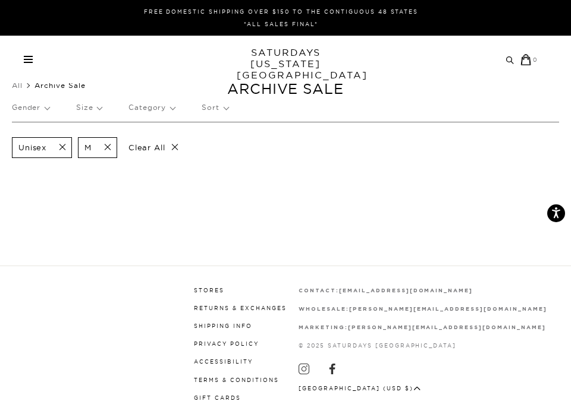
click at [64, 147] on span at bounding box center [58, 147] width 25 height 11
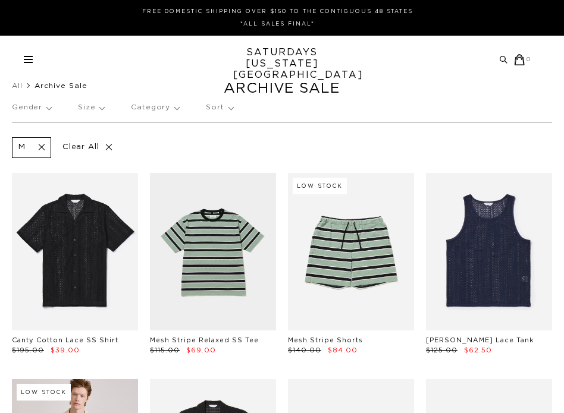
click at [46, 110] on p "Gender" at bounding box center [31, 107] width 39 height 27
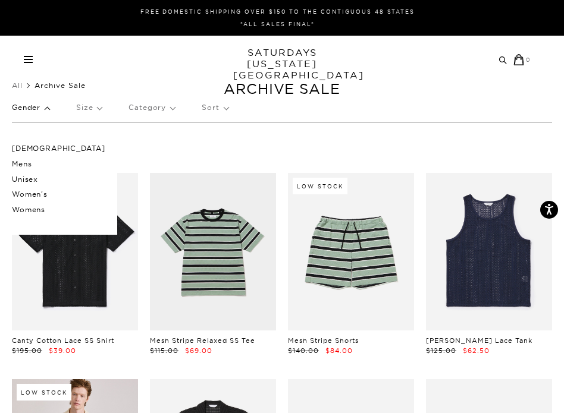
click at [31, 163] on p "Mens" at bounding box center [58, 163] width 93 height 15
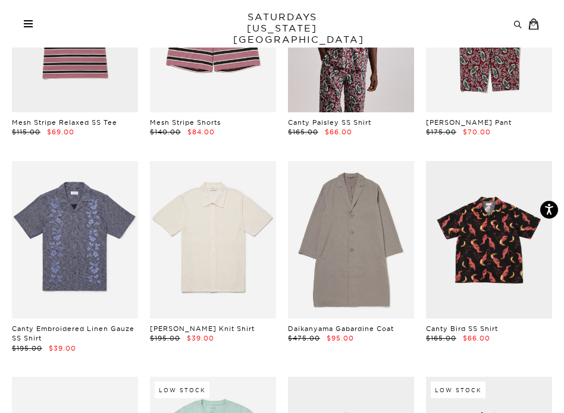
scroll to position [904, 0]
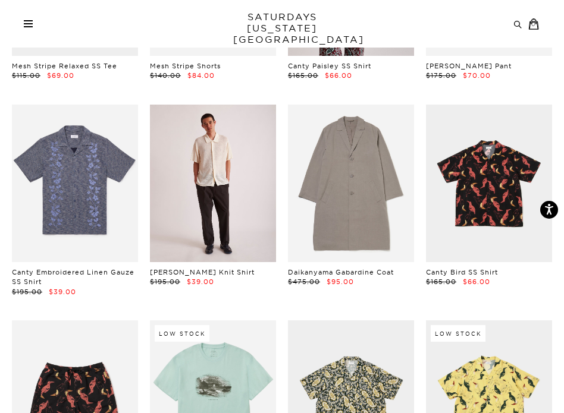
click at [197, 181] on link at bounding box center [213, 184] width 126 height 158
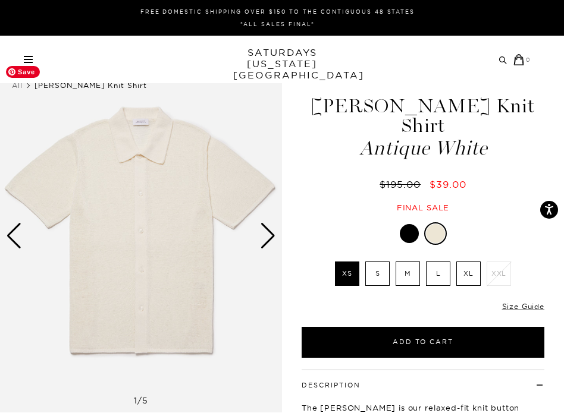
scroll to position [0, 2]
click at [266, 238] on div "Next slide" at bounding box center [268, 236] width 16 height 26
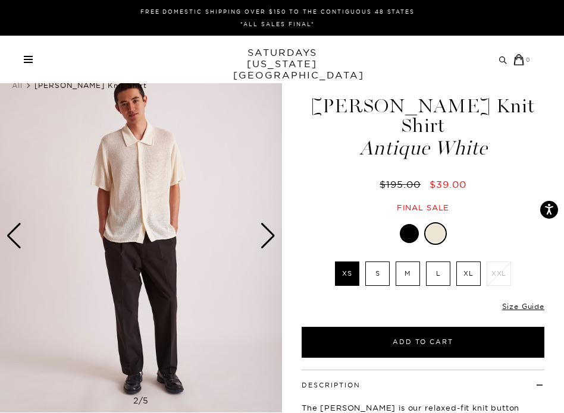
click at [266, 238] on div "Next slide" at bounding box center [268, 236] width 16 height 26
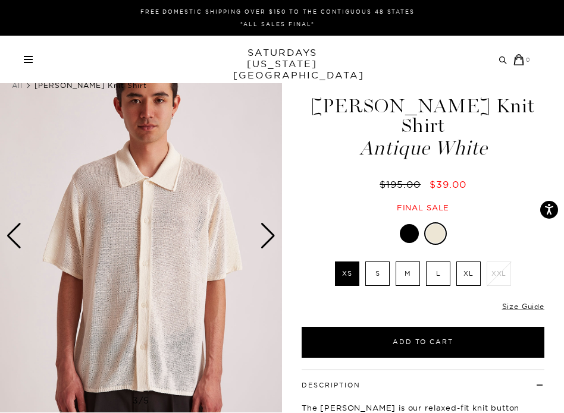
click at [266, 238] on div "Next slide" at bounding box center [268, 236] width 16 height 26
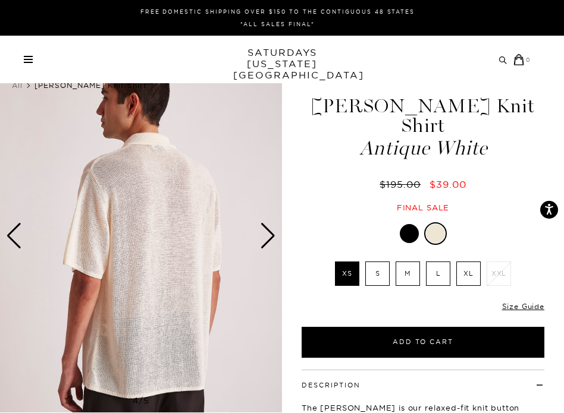
click at [266, 238] on div "Next slide" at bounding box center [268, 236] width 16 height 26
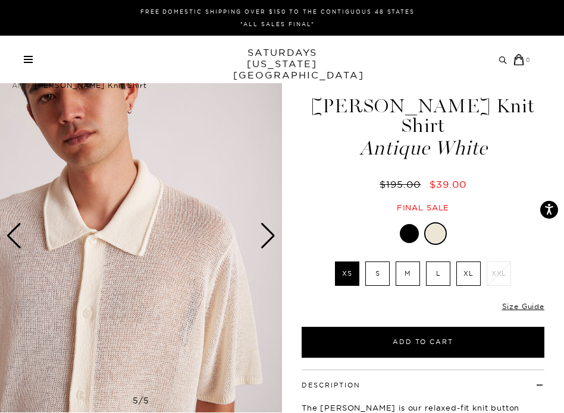
click at [266, 238] on div "Next slide" at bounding box center [268, 236] width 16 height 26
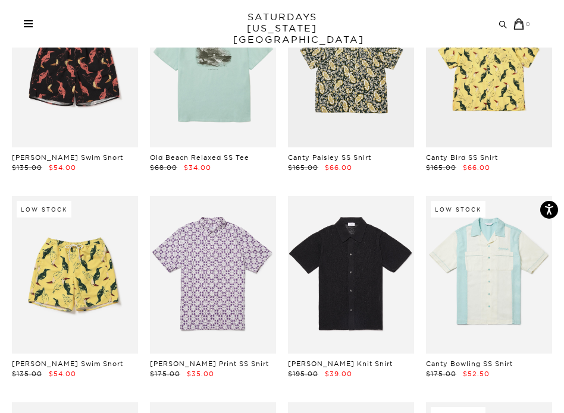
scroll to position [1237, 0]
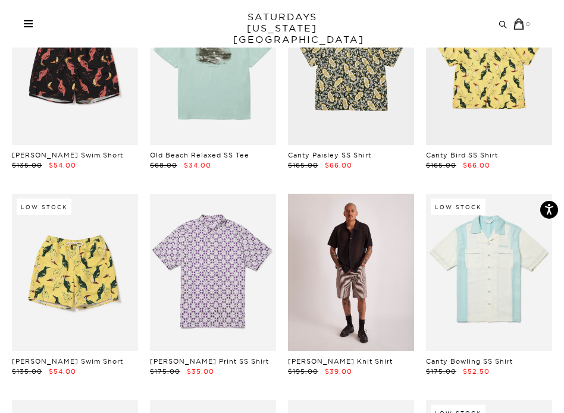
click at [337, 261] on link at bounding box center [351, 273] width 126 height 158
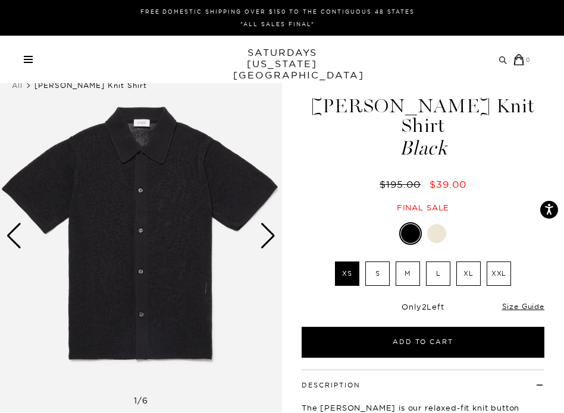
click at [266, 247] on div "Next slide" at bounding box center [268, 236] width 16 height 26
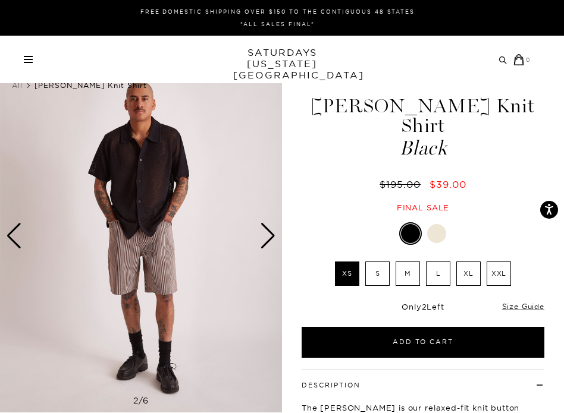
click at [266, 247] on div "Next slide" at bounding box center [268, 236] width 16 height 26
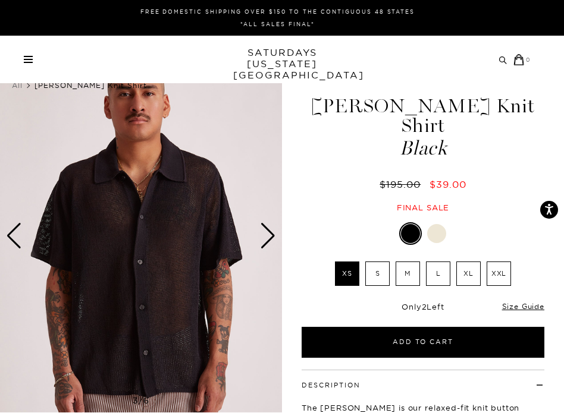
click at [266, 247] on div "Next slide" at bounding box center [268, 236] width 16 height 26
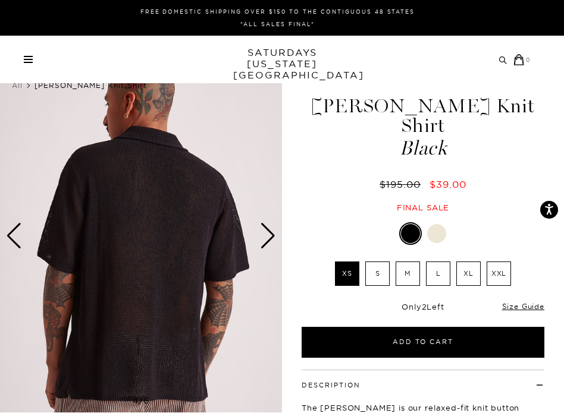
click at [266, 247] on div "Next slide" at bounding box center [268, 236] width 16 height 26
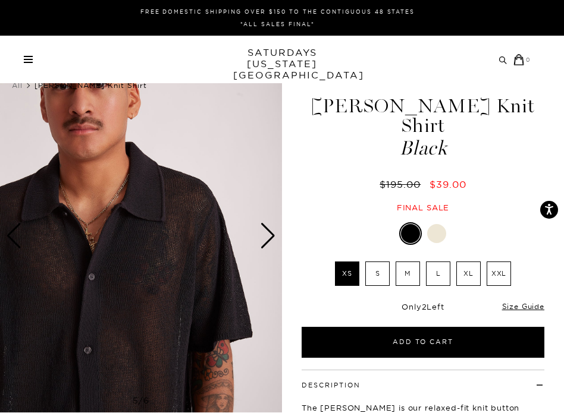
click at [266, 247] on div "Next slide" at bounding box center [268, 236] width 16 height 26
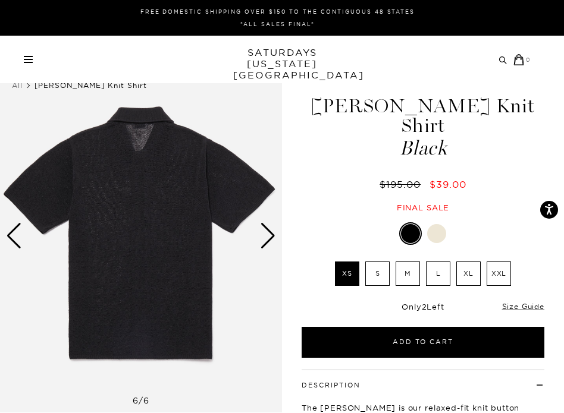
click at [266, 247] on div "Next slide" at bounding box center [268, 236] width 16 height 26
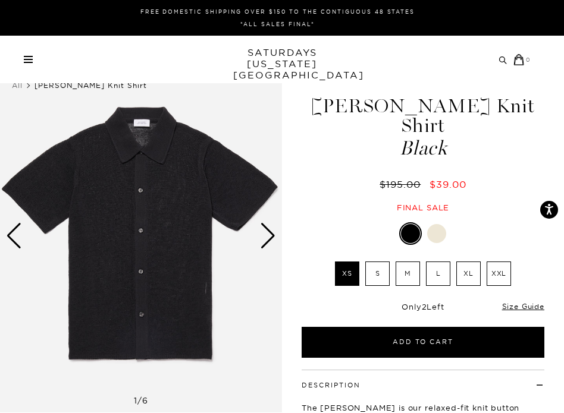
click at [266, 247] on div "Next slide" at bounding box center [268, 236] width 16 height 26
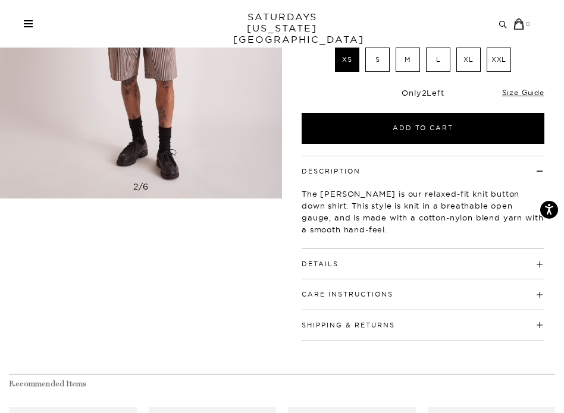
scroll to position [214, 7]
click at [333, 249] on h4 "Details" at bounding box center [422, 259] width 243 height 20
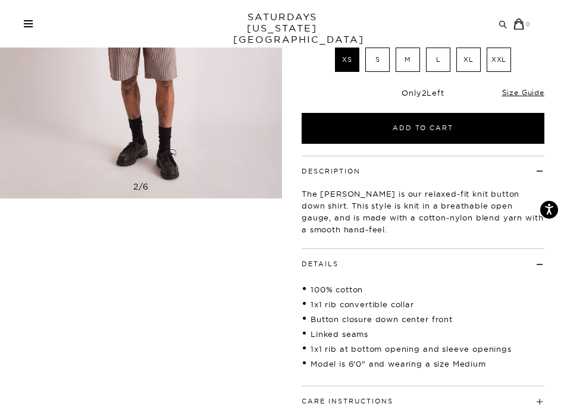
click at [333, 249] on h4 "Details" at bounding box center [422, 259] width 243 height 20
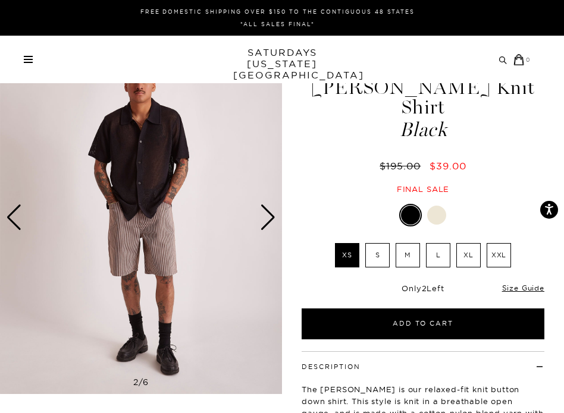
scroll to position [0, 7]
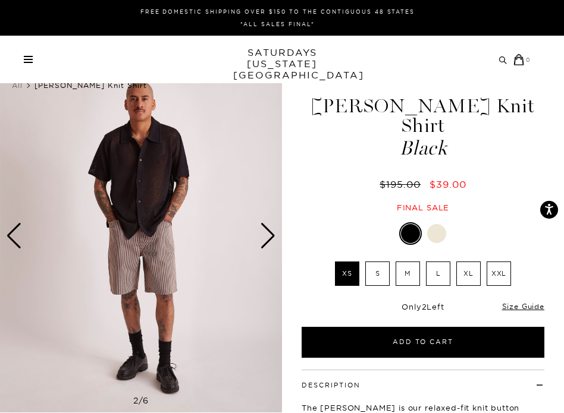
click at [430, 224] on div at bounding box center [436, 233] width 19 height 19
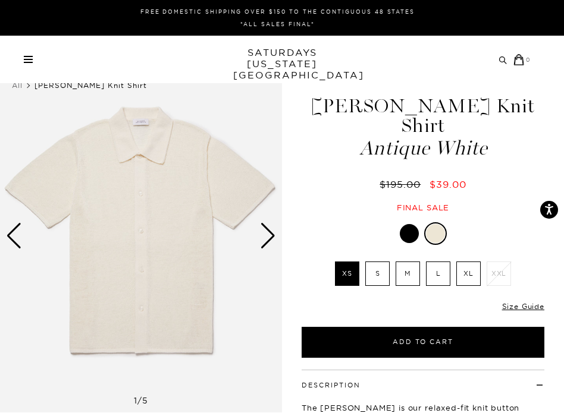
click at [409, 224] on div at bounding box center [409, 233] width 19 height 19
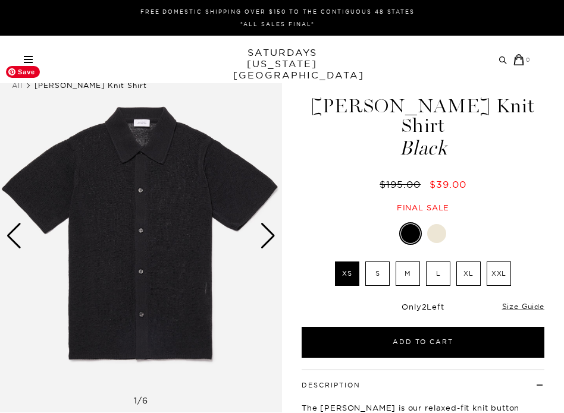
click at [169, 260] on img at bounding box center [141, 236] width 282 height 353
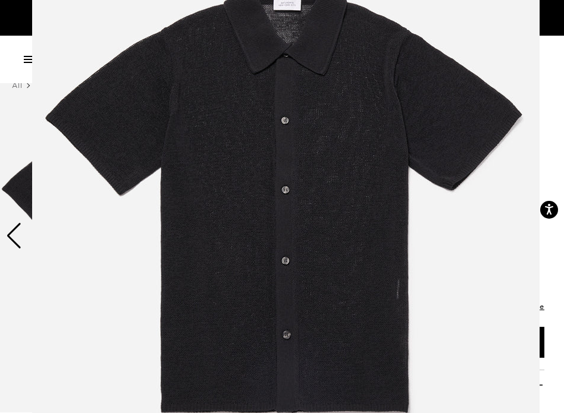
scroll to position [106, 0]
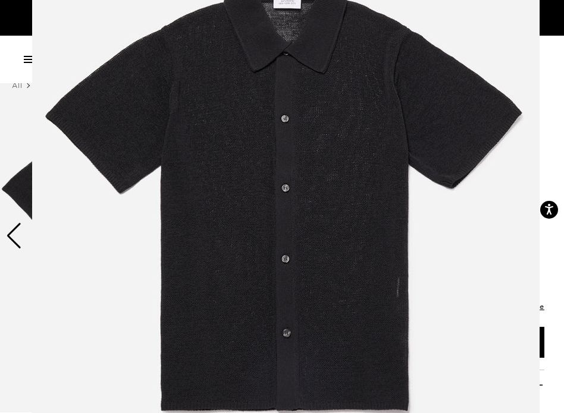
click at [508, 246] on img at bounding box center [285, 198] width 507 height 609
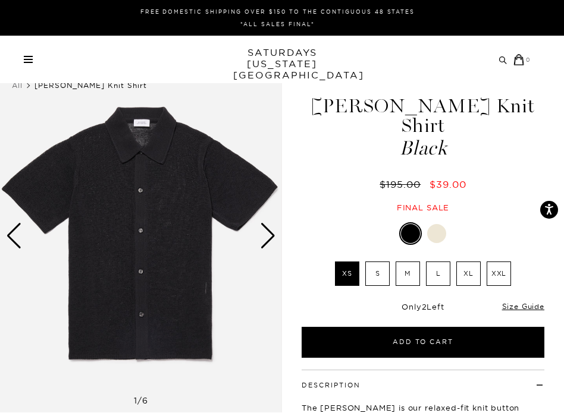
click at [273, 243] on div "Next slide" at bounding box center [268, 236] width 16 height 26
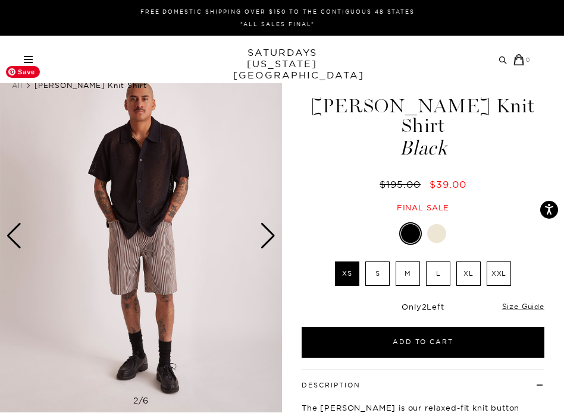
click at [153, 227] on img at bounding box center [141, 236] width 282 height 353
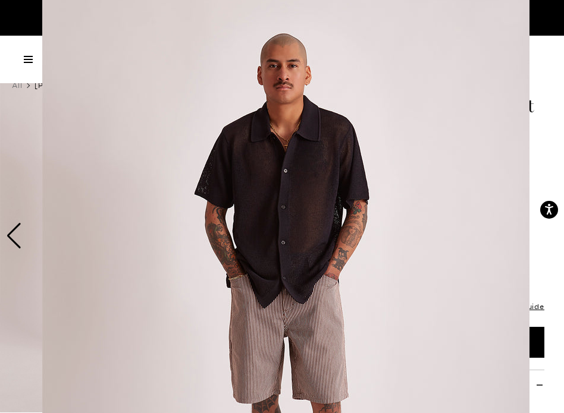
scroll to position [1, 0]
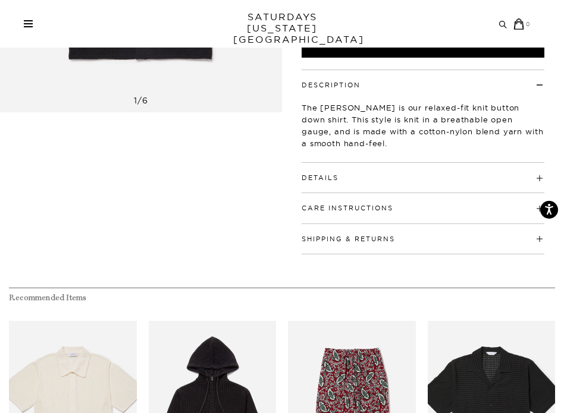
scroll to position [309, 7]
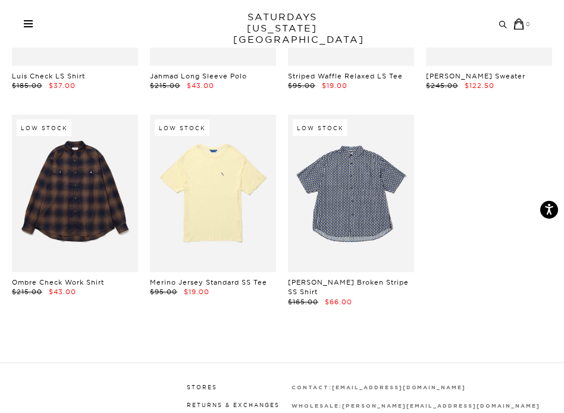
scroll to position [2164, 0]
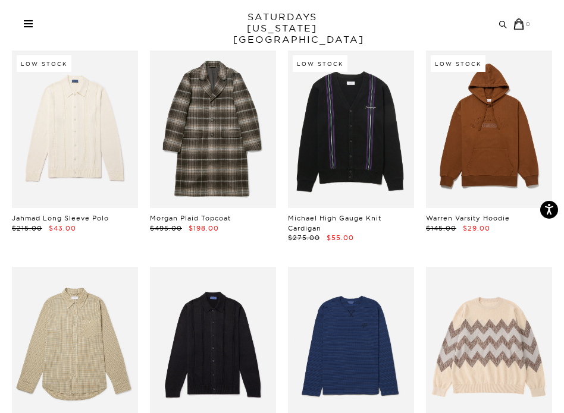
scroll to position [1736, 0]
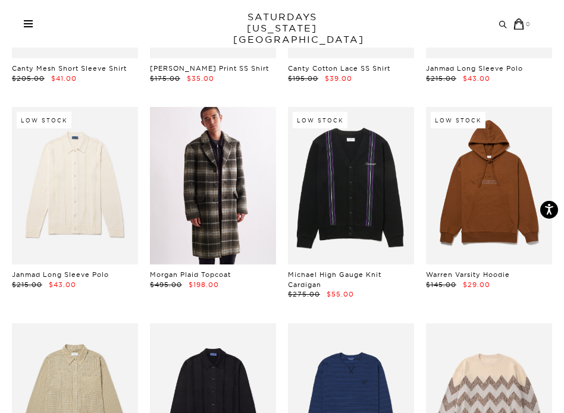
click at [224, 162] on link at bounding box center [213, 186] width 126 height 158
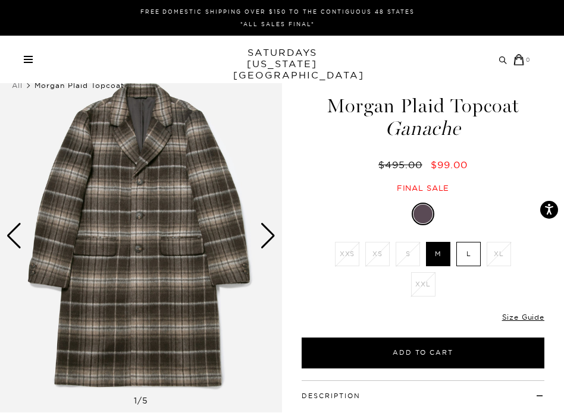
click at [269, 237] on div "Next slide" at bounding box center [268, 236] width 16 height 26
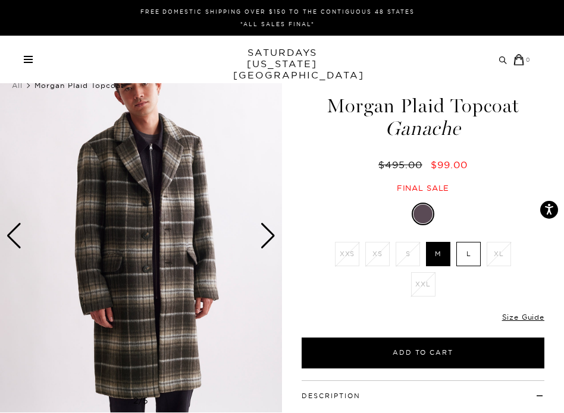
click at [269, 237] on div "Next slide" at bounding box center [268, 236] width 16 height 26
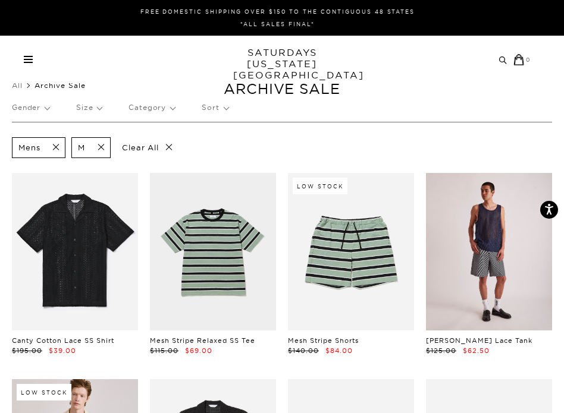
click at [480, 231] on link at bounding box center [489, 252] width 126 height 158
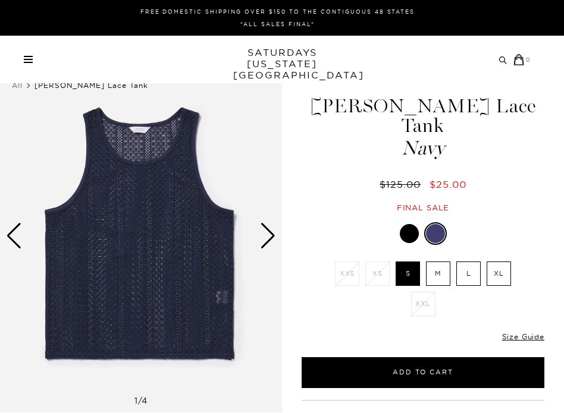
click at [408, 224] on div at bounding box center [409, 233] width 19 height 19
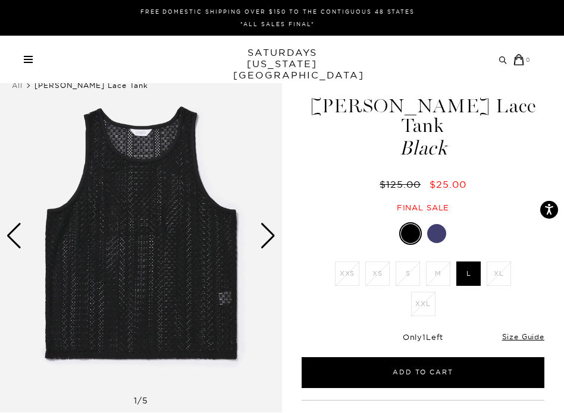
scroll to position [0, 7]
click at [262, 247] on div "Next slide" at bounding box center [268, 236] width 16 height 26
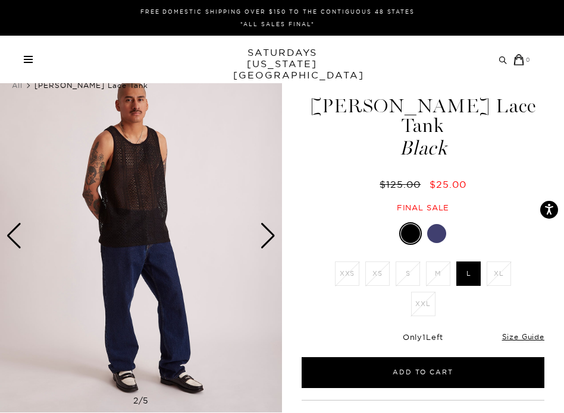
click at [262, 247] on div "Next slide" at bounding box center [268, 236] width 16 height 26
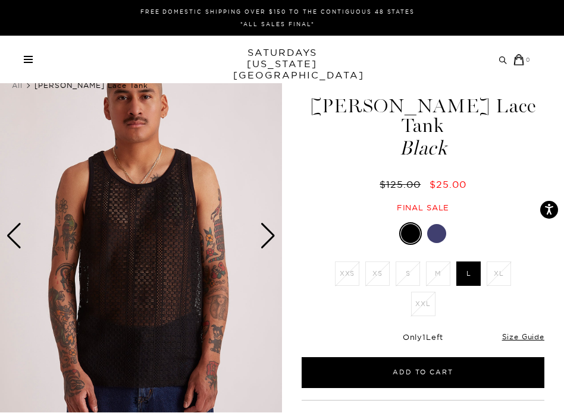
click at [262, 247] on div "Next slide" at bounding box center [268, 236] width 16 height 26
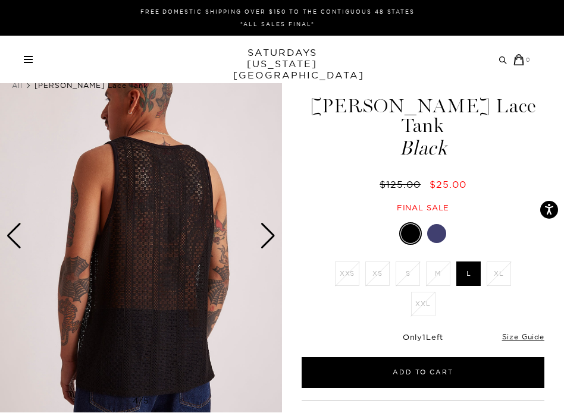
click at [262, 247] on div "Next slide" at bounding box center [268, 236] width 16 height 26
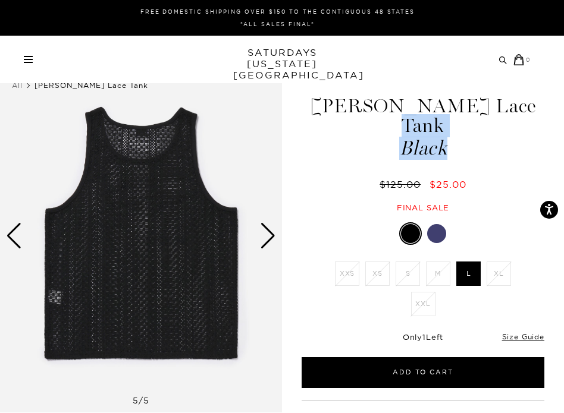
drag, startPoint x: 302, startPoint y: 103, endPoint x: 439, endPoint y: 127, distance: 139.4
click at [439, 127] on h1 "[PERSON_NAME] Lace Tank Black" at bounding box center [423, 127] width 262 height 62
copy h1 "[PERSON_NAME] Lace Tank Black"
